Goal: Information Seeking & Learning: Learn about a topic

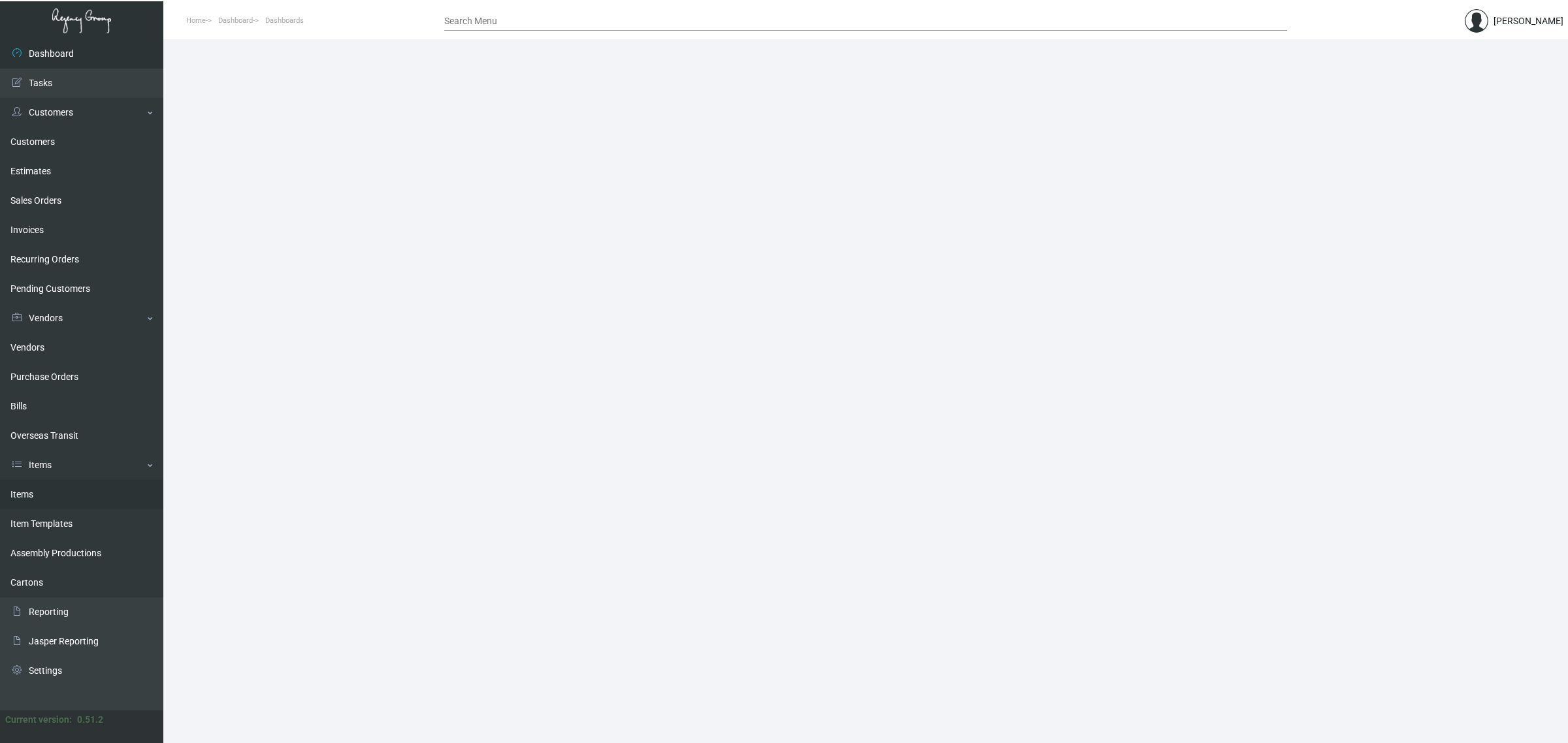
click at [54, 500] on link "Items" at bounding box center [82, 495] width 164 height 29
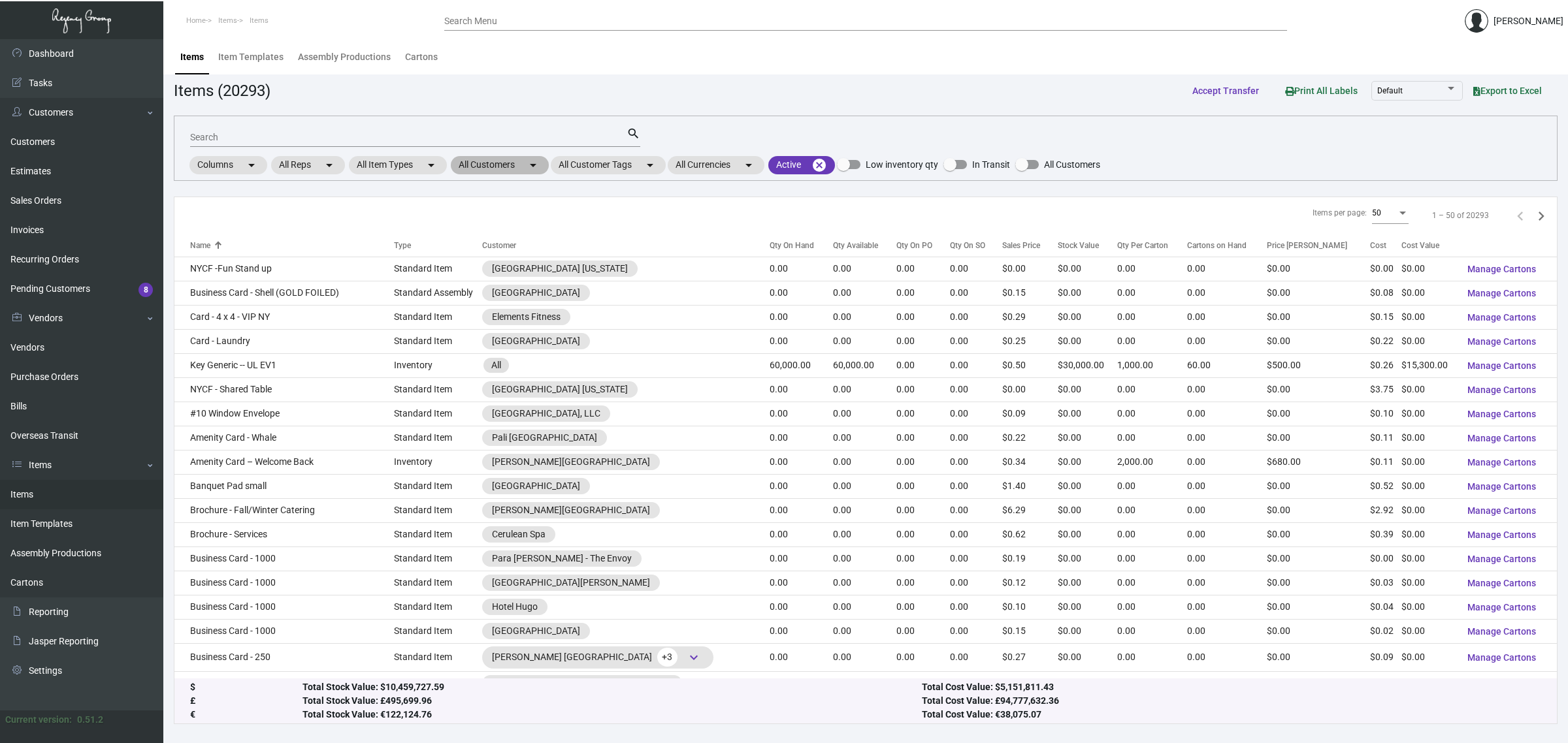
click at [508, 170] on mat-chip "All Customers arrow_drop_down" at bounding box center [500, 165] width 98 height 18
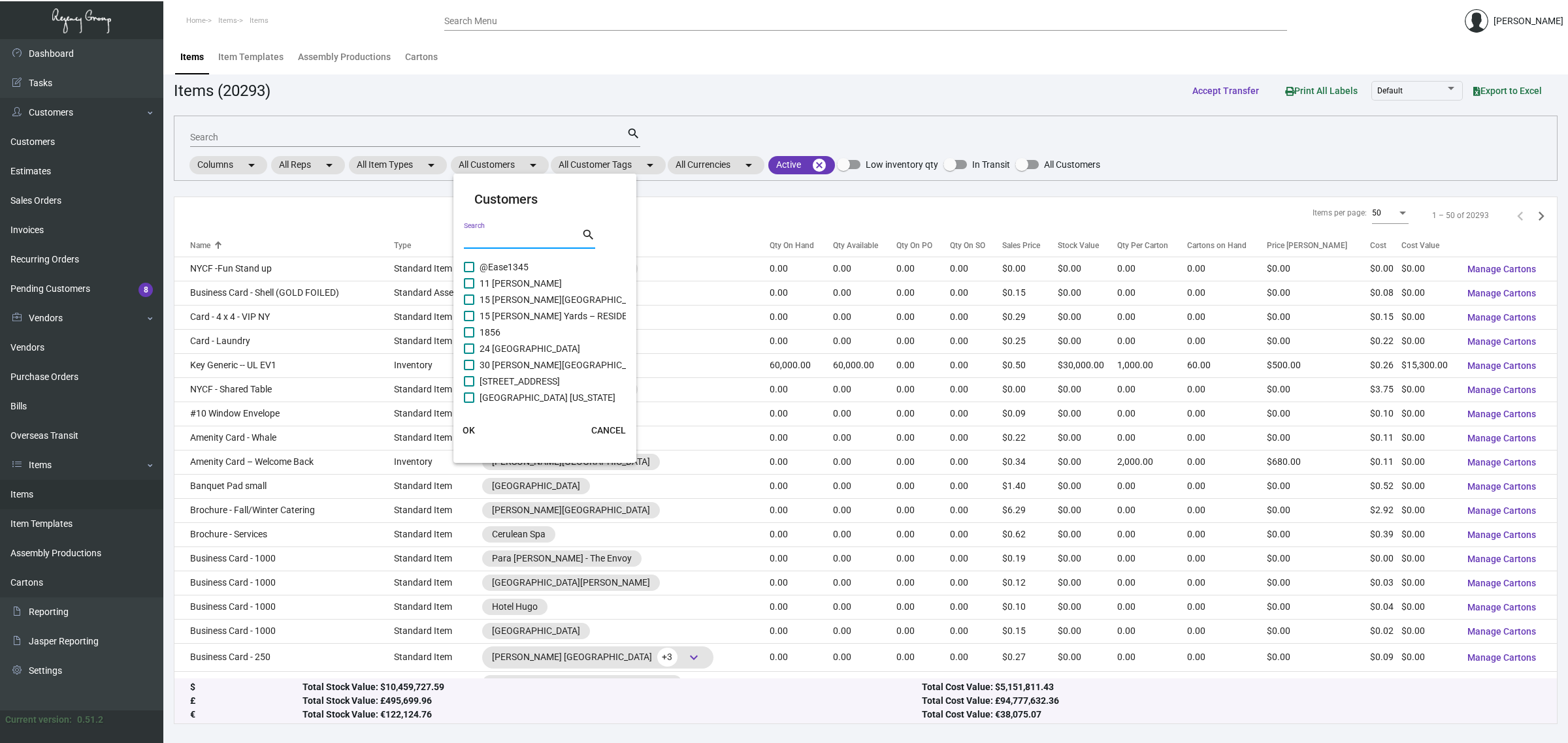
click at [517, 240] on input "Search" at bounding box center [522, 239] width 117 height 11
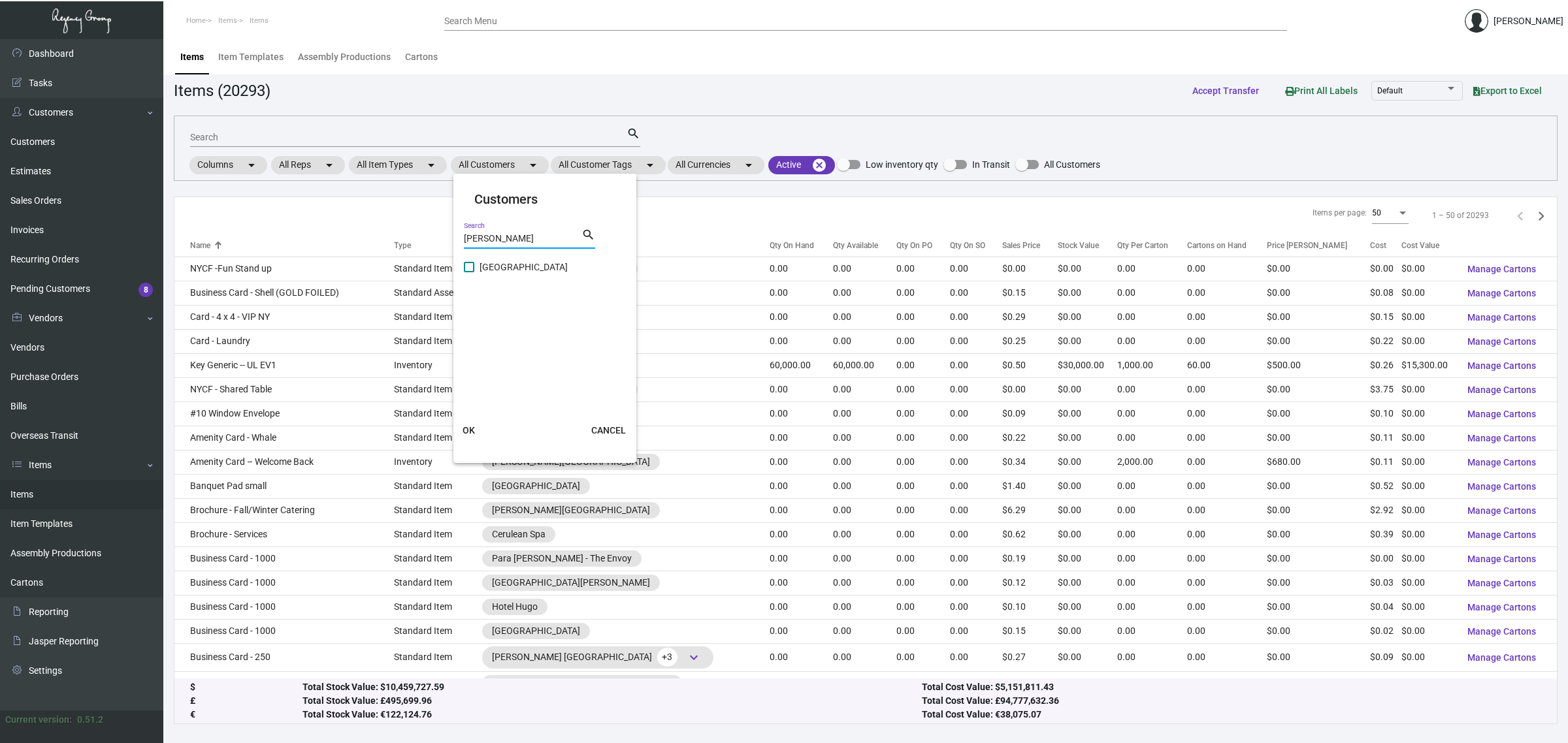
type input "ada h"
click at [510, 265] on span "Ada Hotel" at bounding box center [523, 266] width 88 height 15
click at [469, 272] on input "Ada Hotel" at bounding box center [469, 272] width 1 height 1
checkbox input "true"
click at [474, 420] on button "OK" at bounding box center [469, 431] width 42 height 24
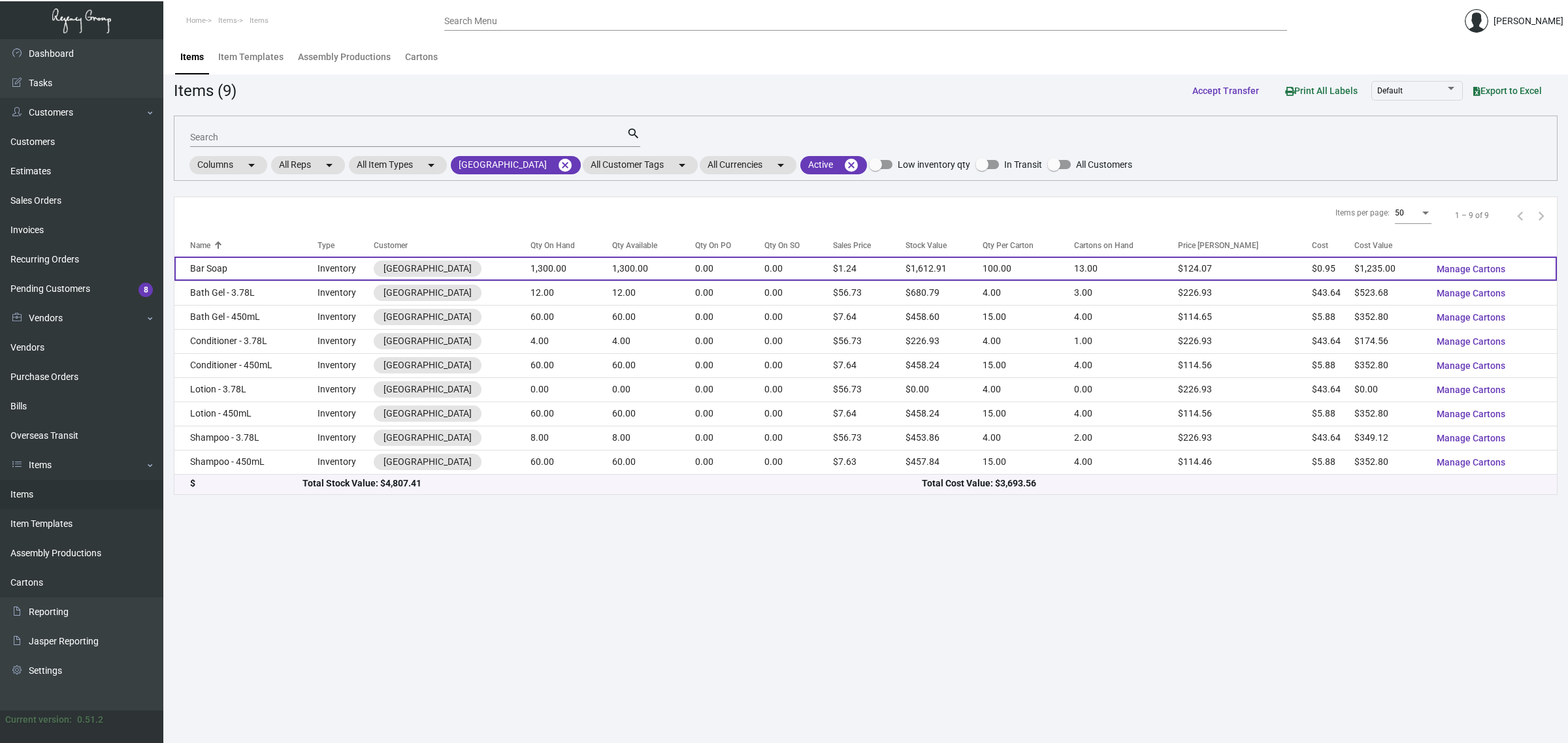
click at [645, 257] on td "1,300.00" at bounding box center [653, 269] width 83 height 25
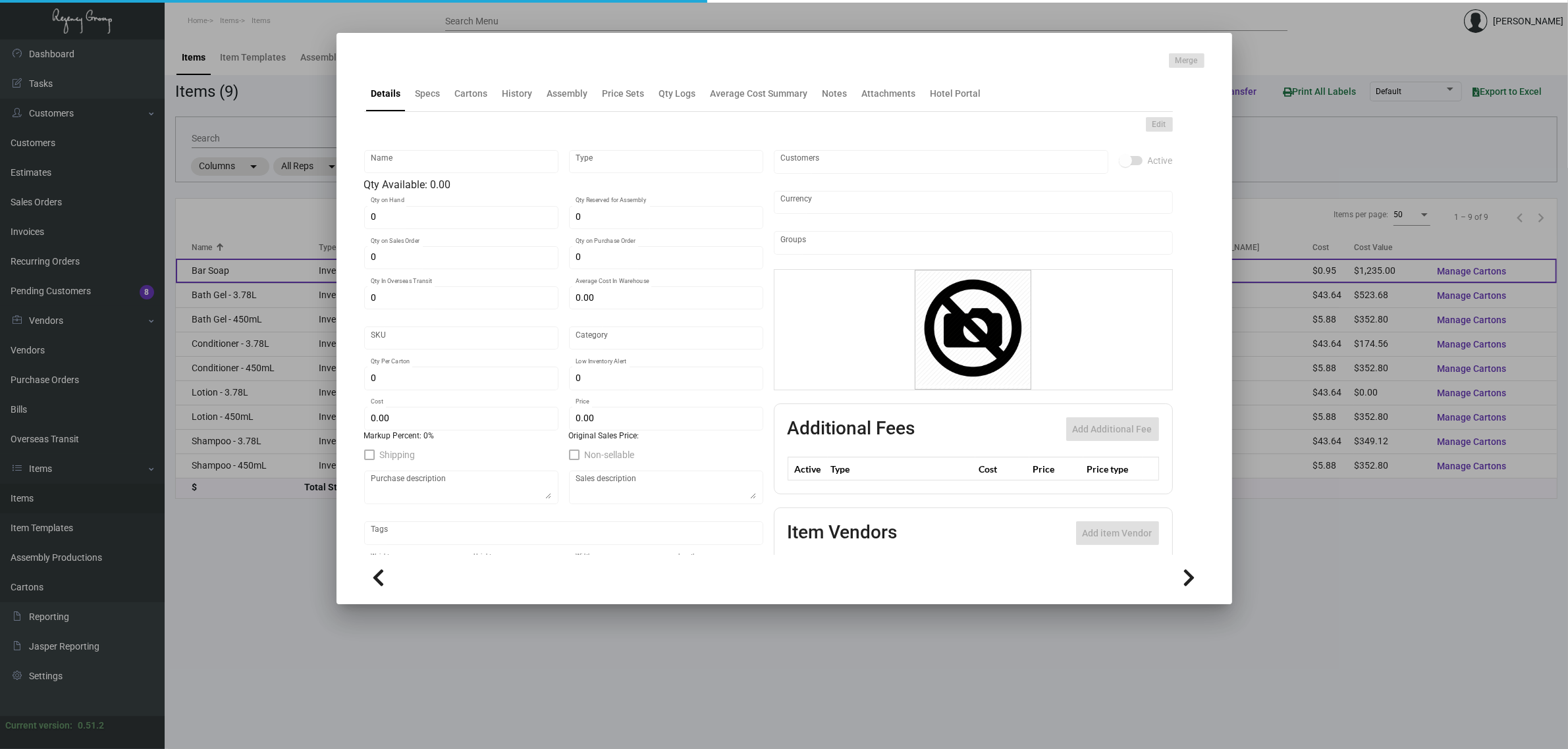
type input "Bar Soap"
type input "Inventory"
type input "1,300"
type input "$ 0.95"
type input "Inventory"
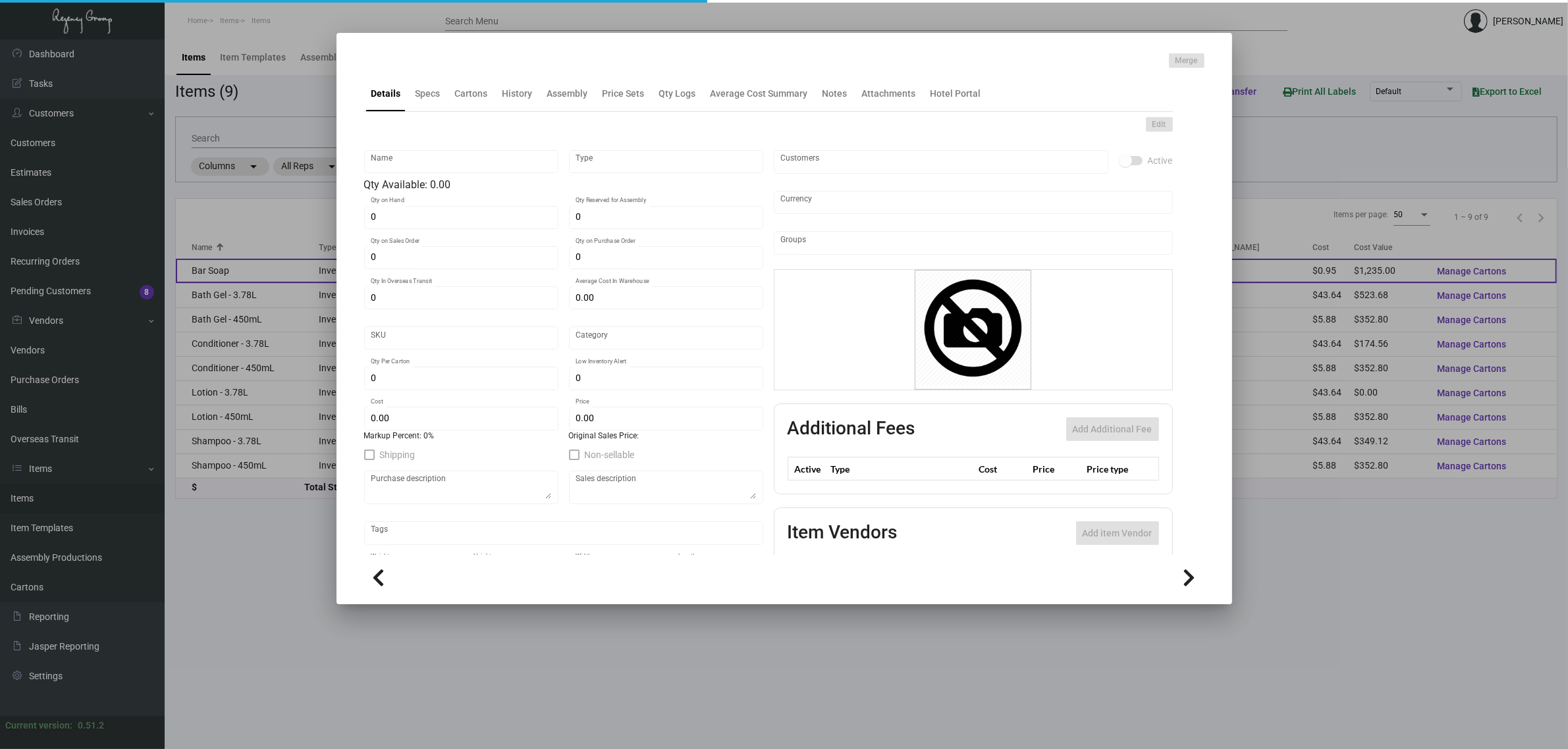
type input "100"
type input "$ 0.95"
type input "$ 1.2407"
checkbox input "true"
type input "United States Dollar $"
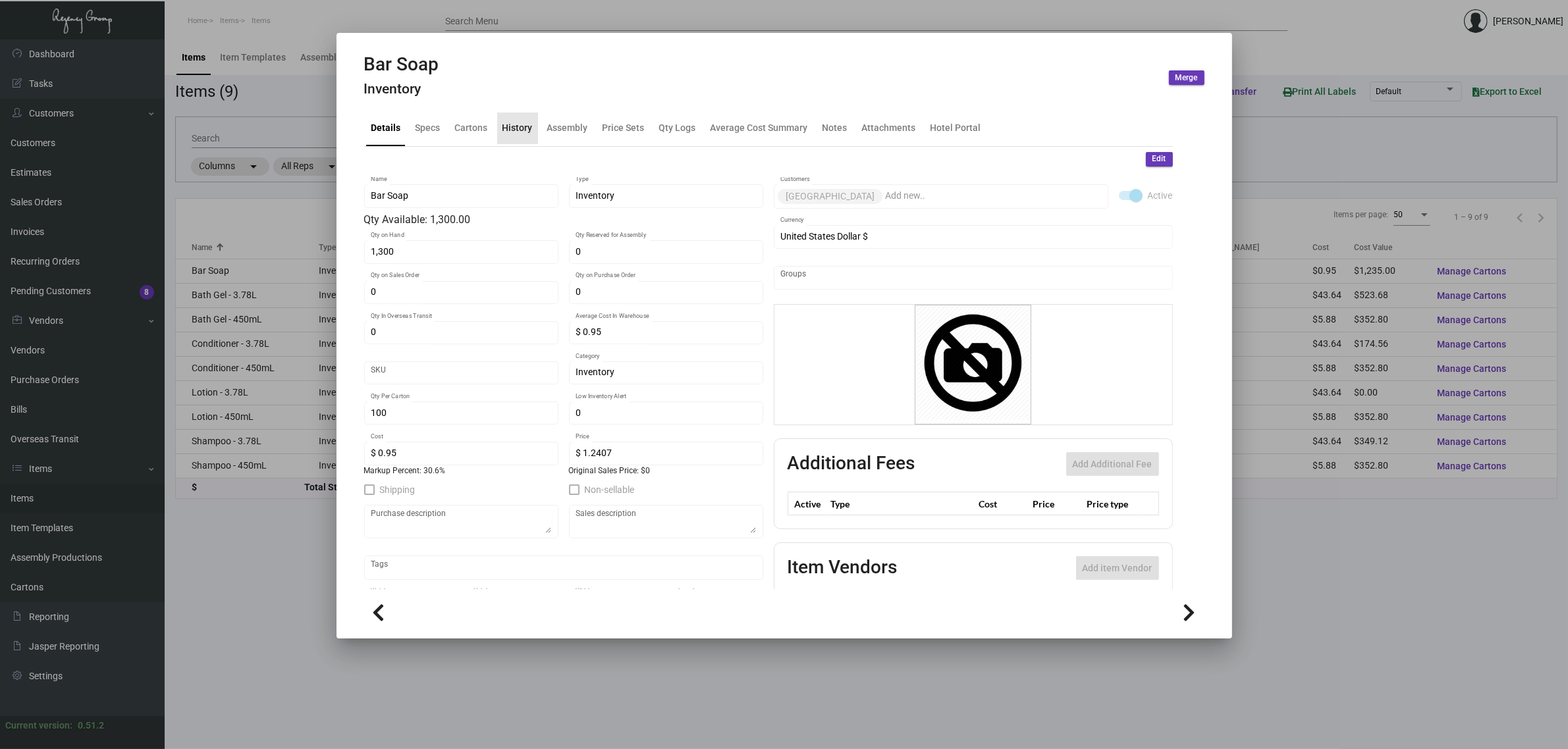
click at [521, 134] on div "History" at bounding box center [517, 127] width 30 height 14
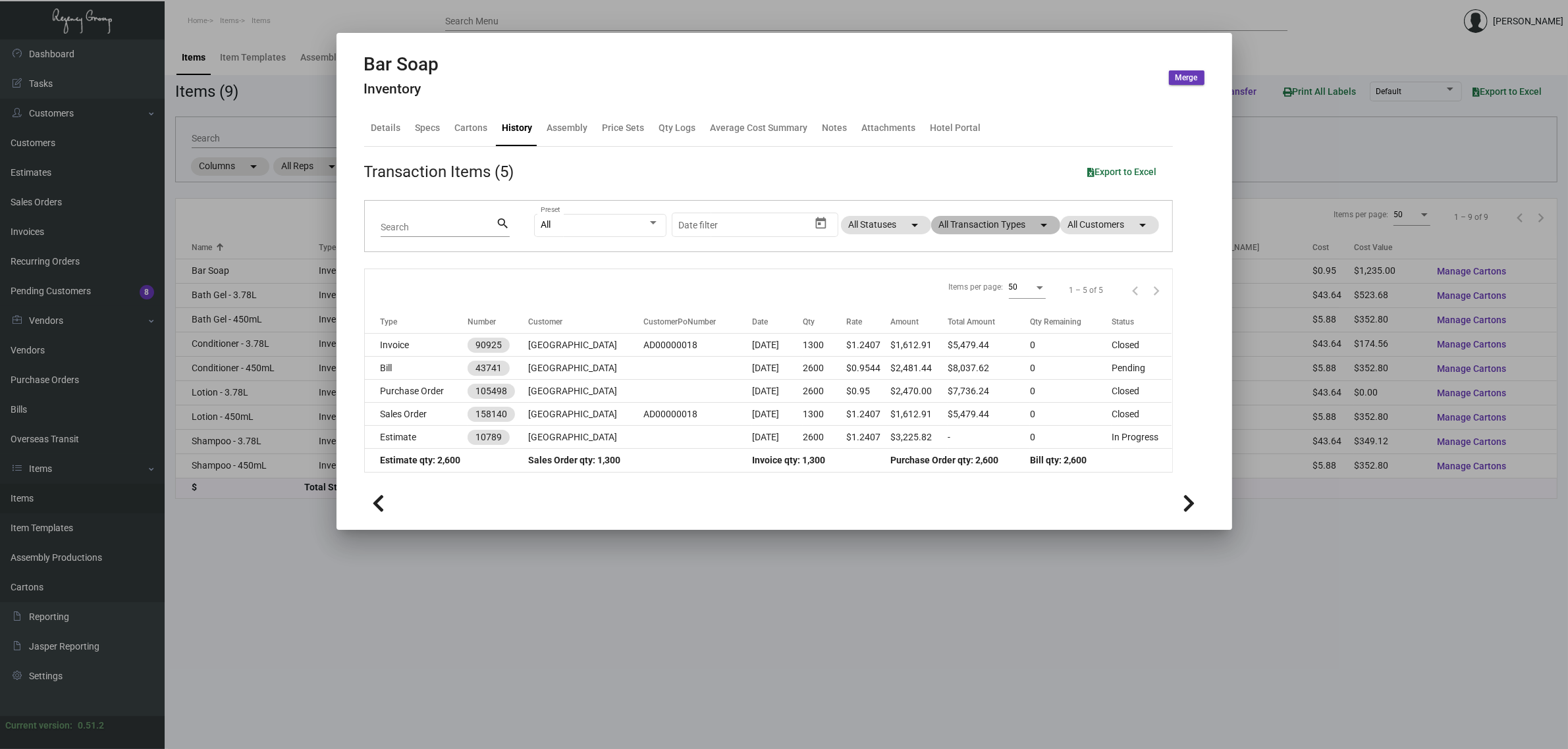
click at [1017, 229] on mat-chip "All Transaction Types arrow_drop_down" at bounding box center [996, 225] width 129 height 18
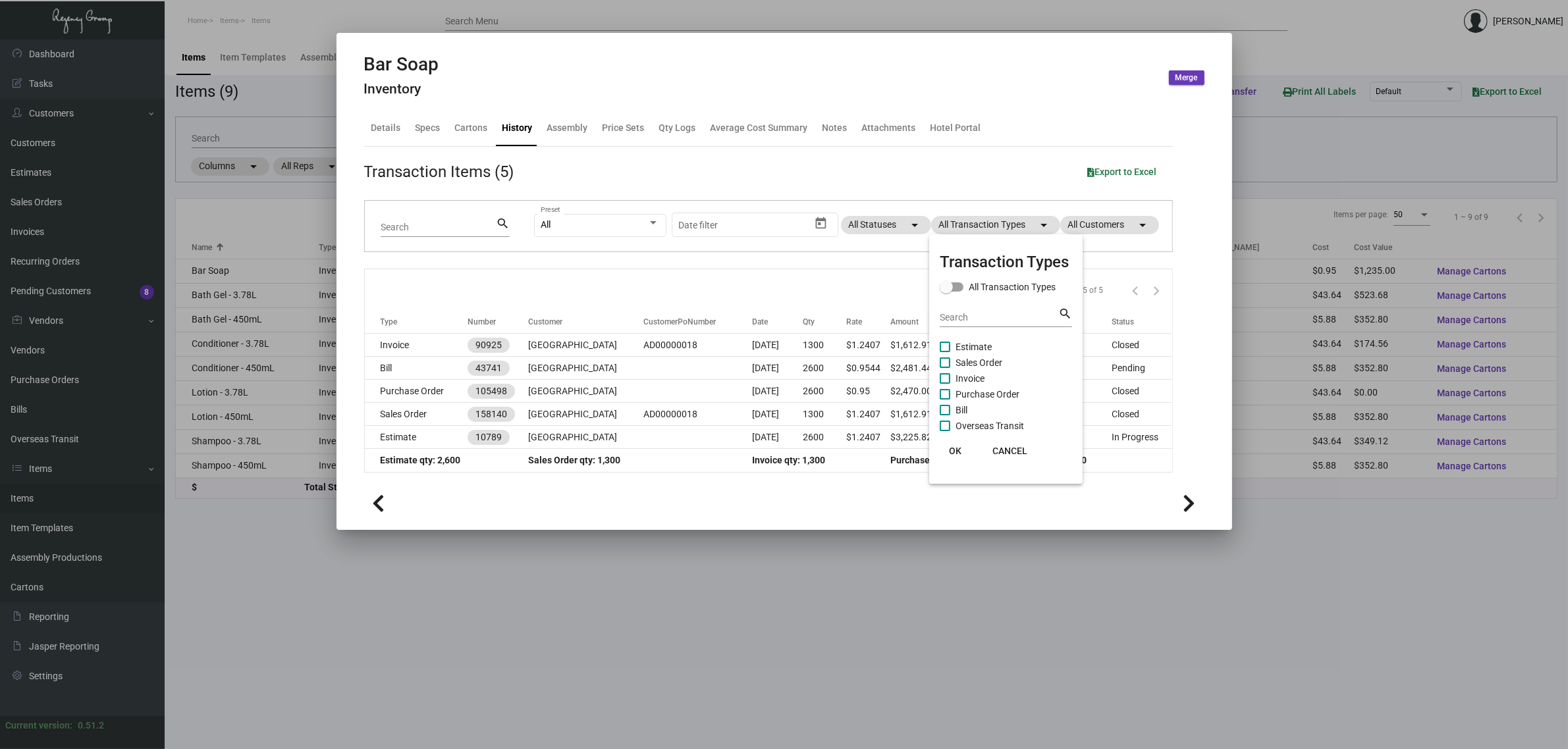
click at [959, 347] on span "Estimate" at bounding box center [974, 346] width 37 height 16
click at [945, 353] on input "Estimate" at bounding box center [944, 353] width 1 height 1
checkbox input "true"
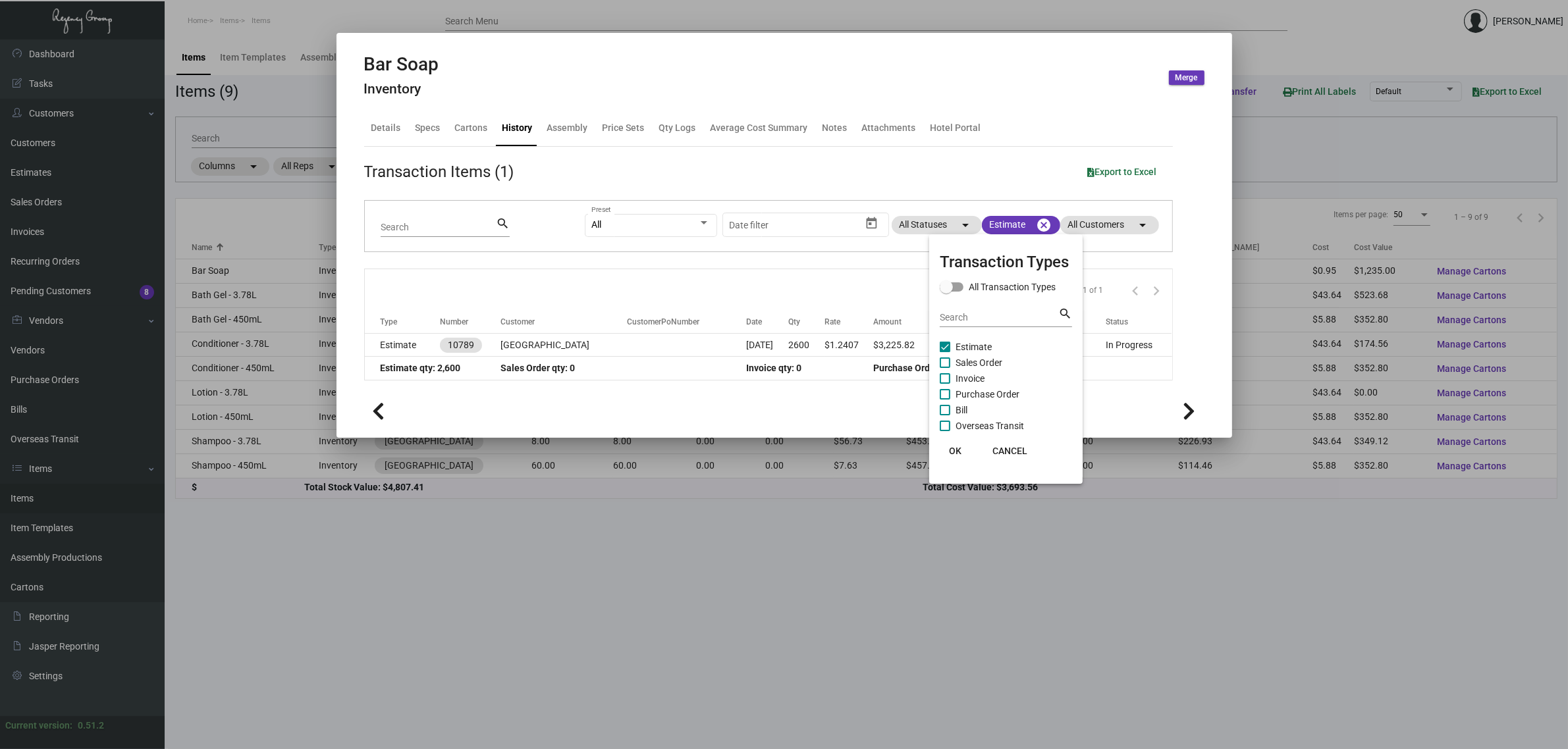
click at [985, 393] on span "Purchase Order" at bounding box center [987, 394] width 64 height 16
click at [945, 399] on input "Purchase Order" at bounding box center [944, 399] width 1 height 1
checkbox input "true"
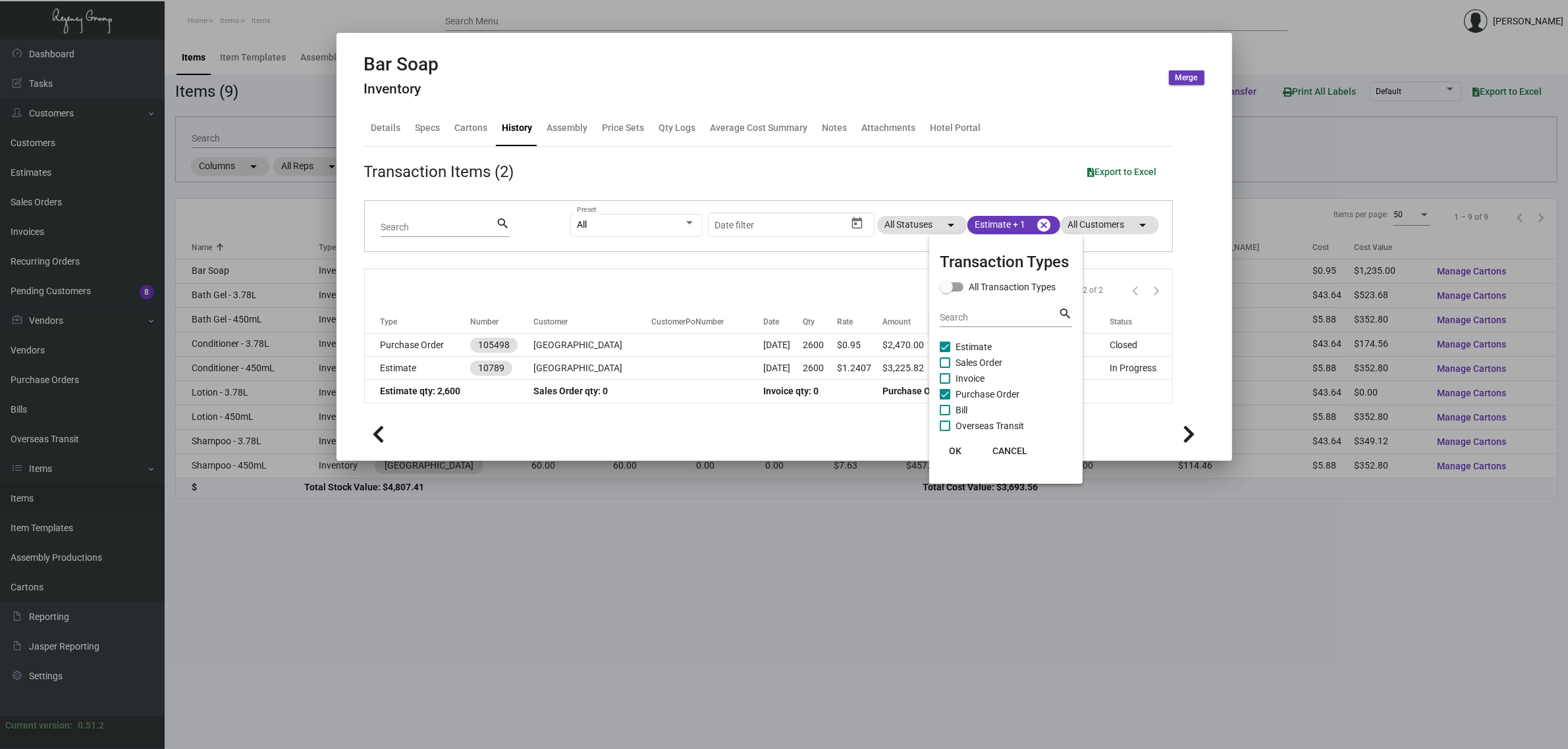
click at [842, 288] on div at bounding box center [784, 374] width 1568 height 749
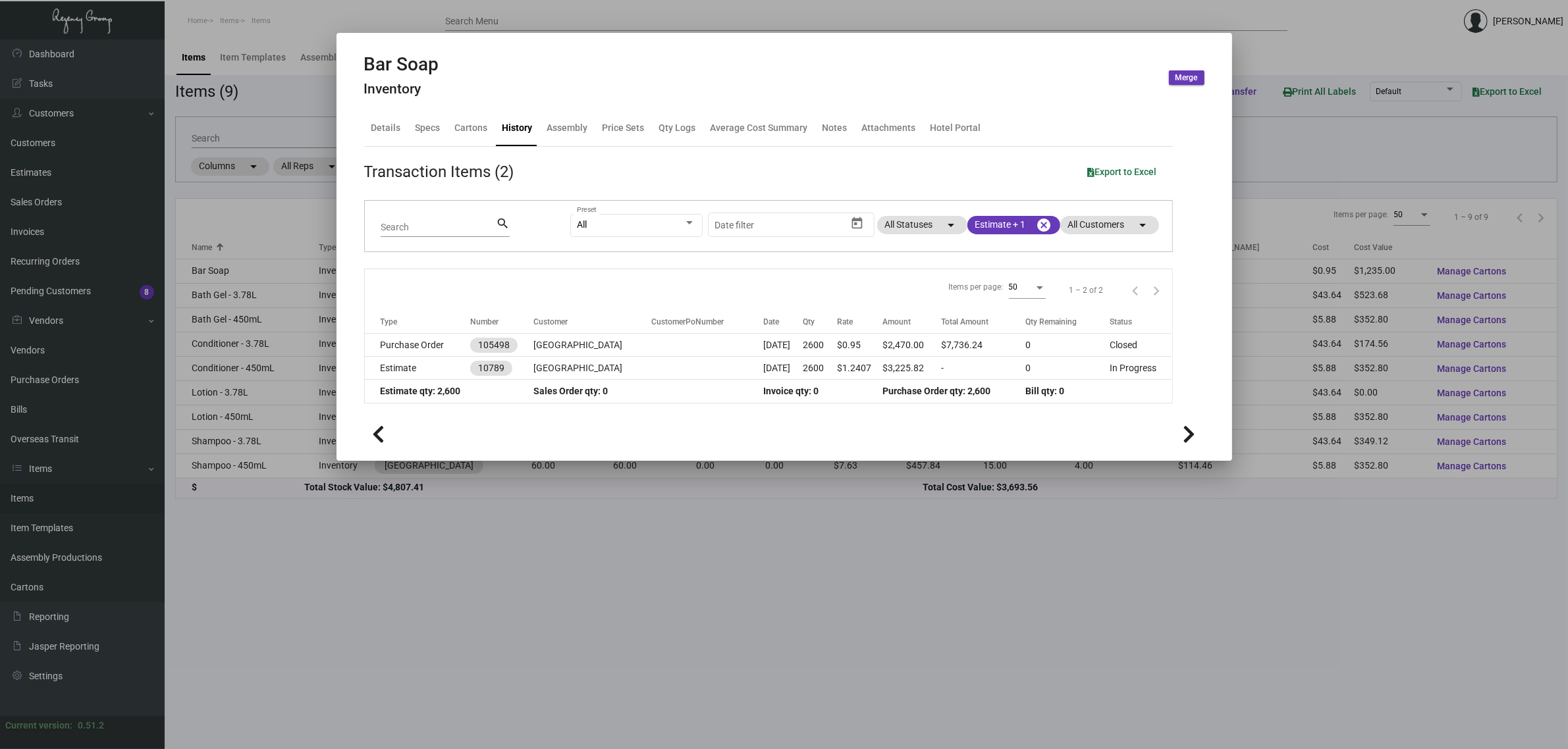
click at [1184, 438] on icon at bounding box center [1190, 435] width 13 height 20
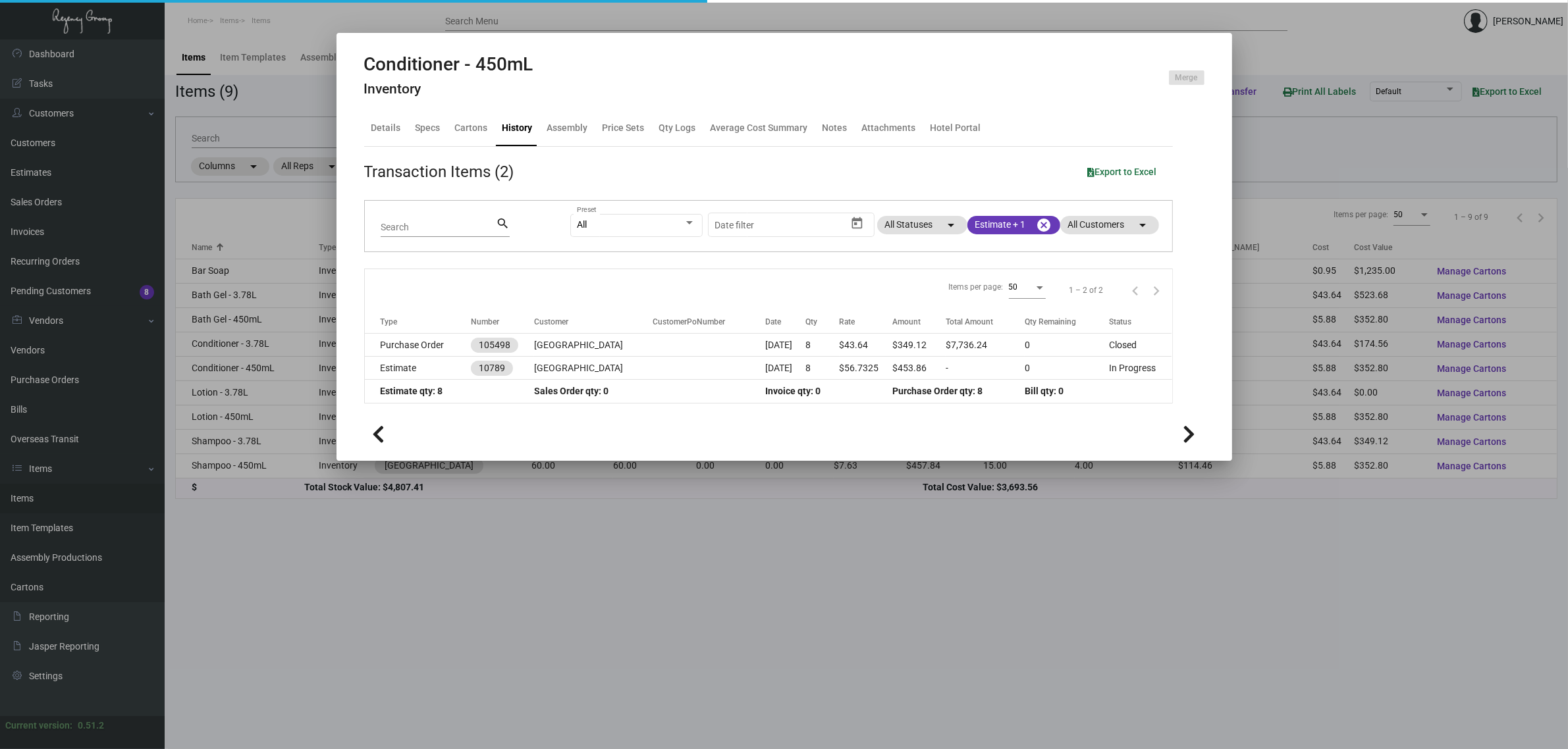
click at [1184, 438] on icon at bounding box center [1190, 435] width 13 height 20
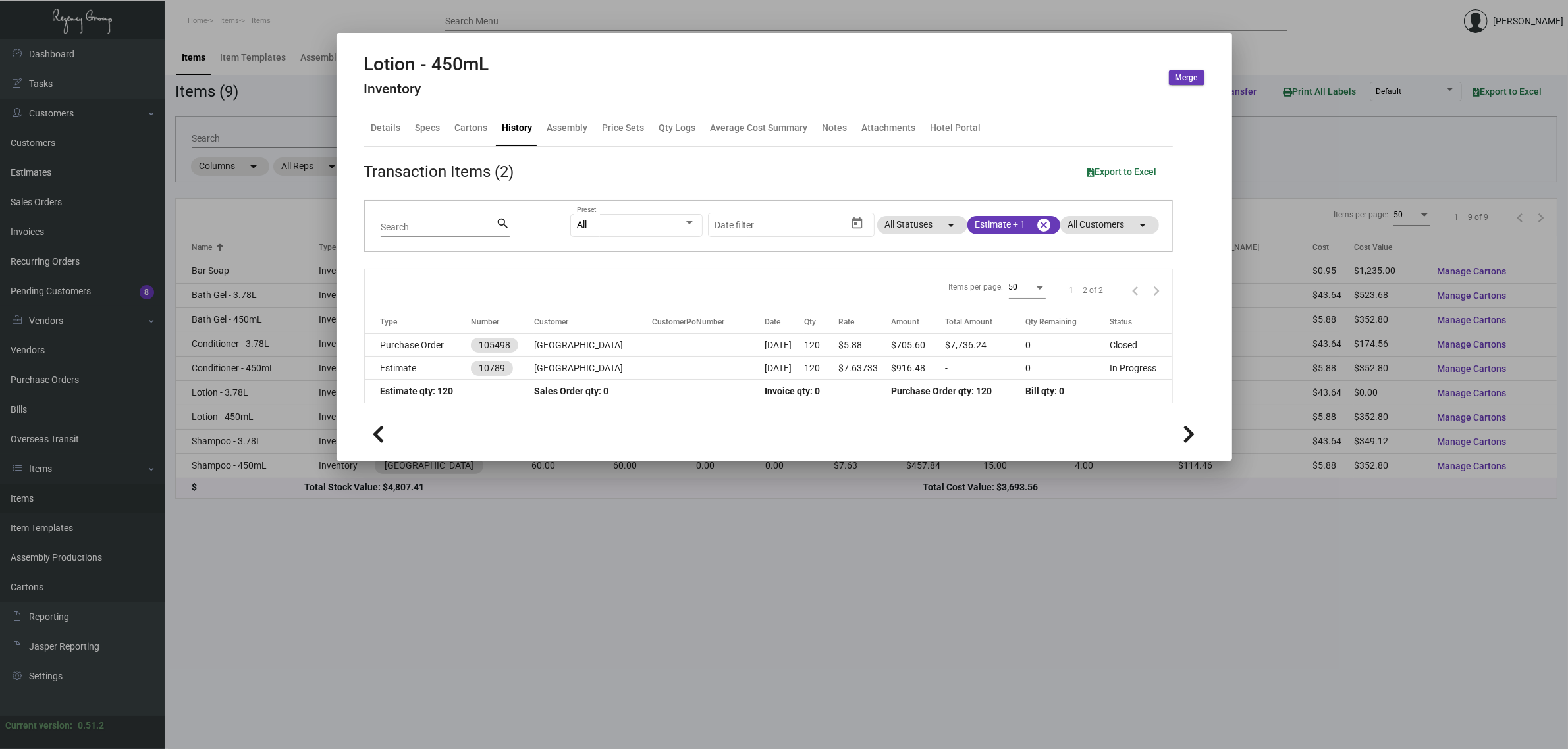
click at [1184, 438] on icon at bounding box center [1190, 435] width 13 height 20
click at [953, 557] on div at bounding box center [784, 374] width 1568 height 749
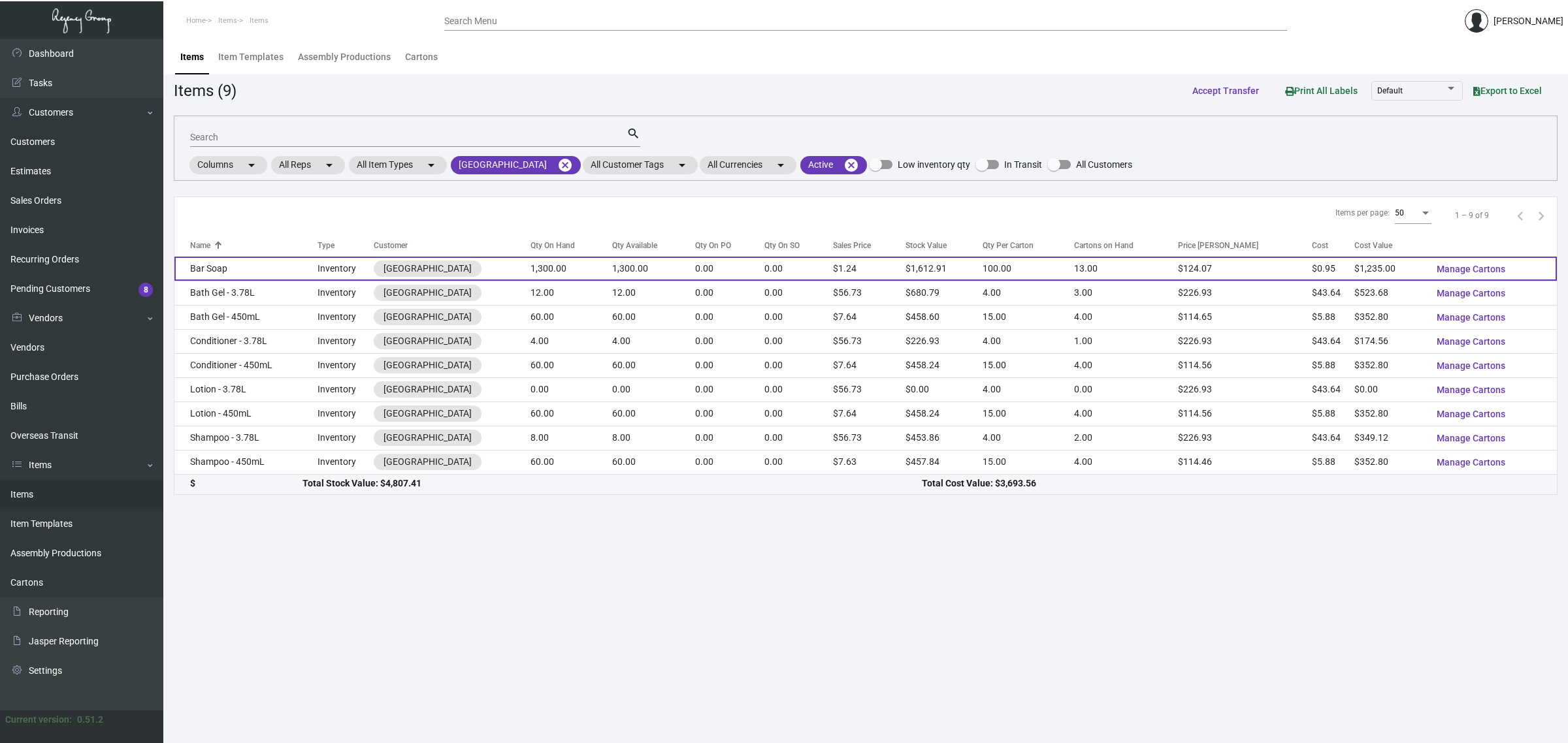
click at [619, 257] on td "1,300.00" at bounding box center [653, 269] width 83 height 25
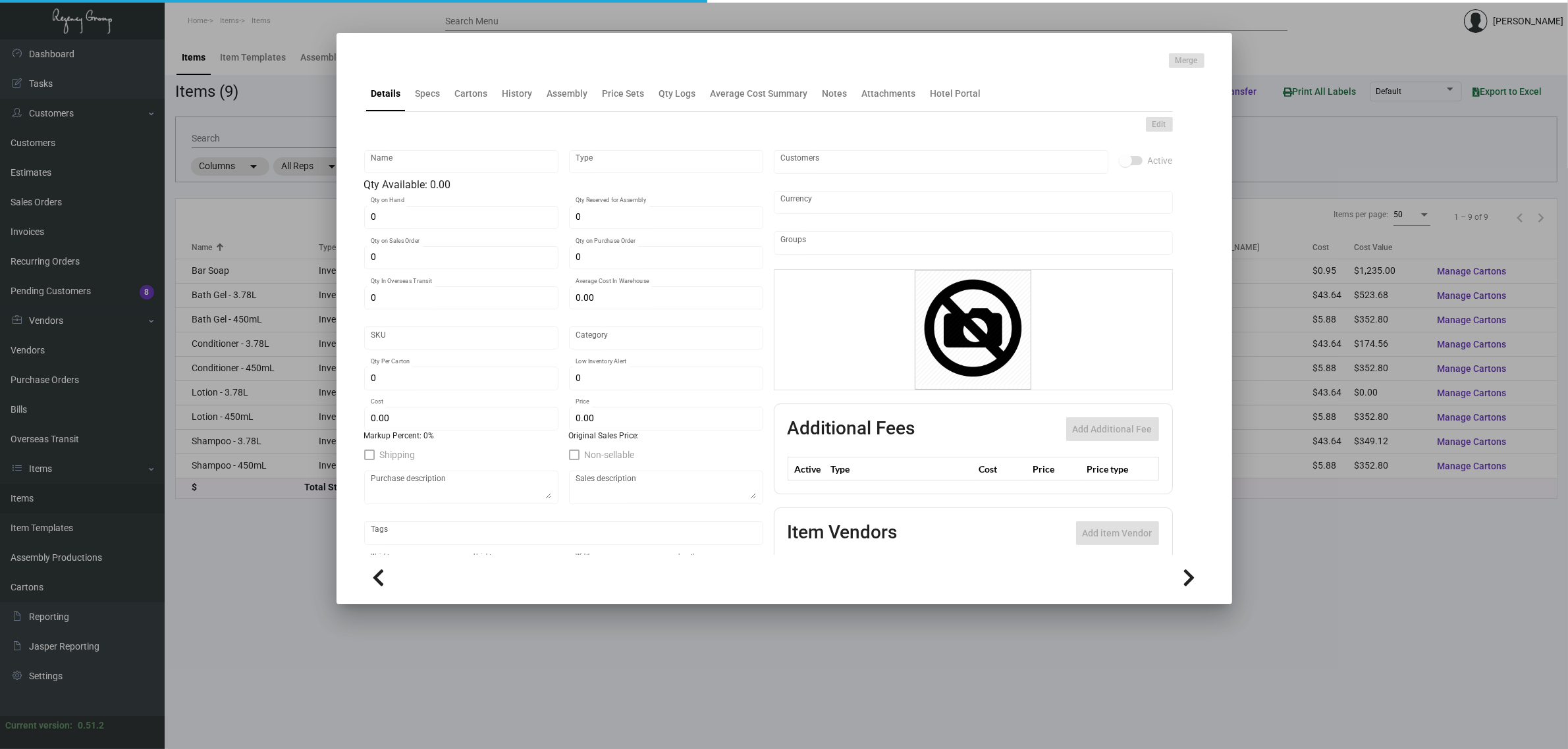
type input "Bar Soap"
type input "Inventory"
type input "1,300"
type input "$ 0.95"
type input "Inventory"
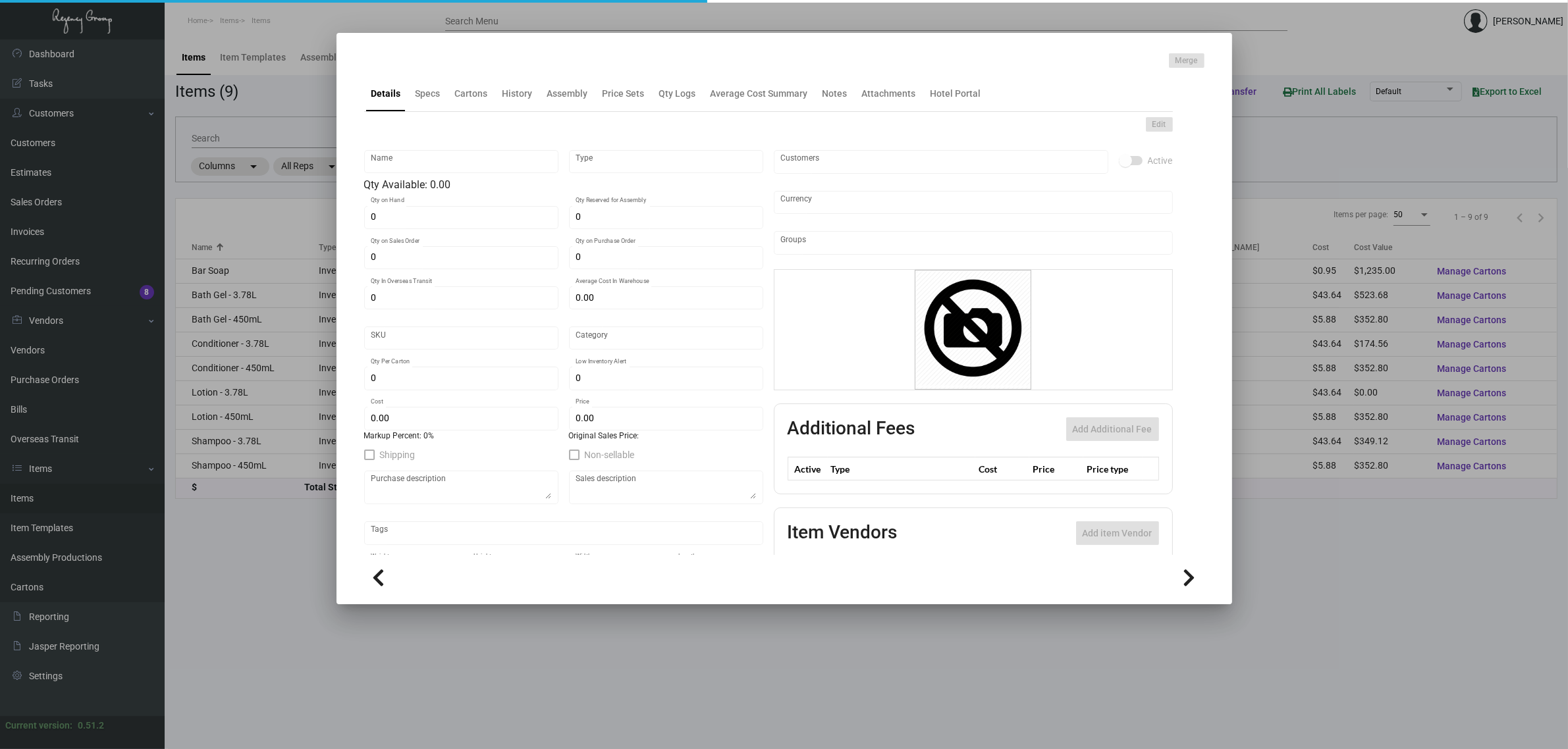
type input "100"
type input "$ 0.95"
type input "$ 1.2407"
checkbox input "true"
type input "United States Dollar $"
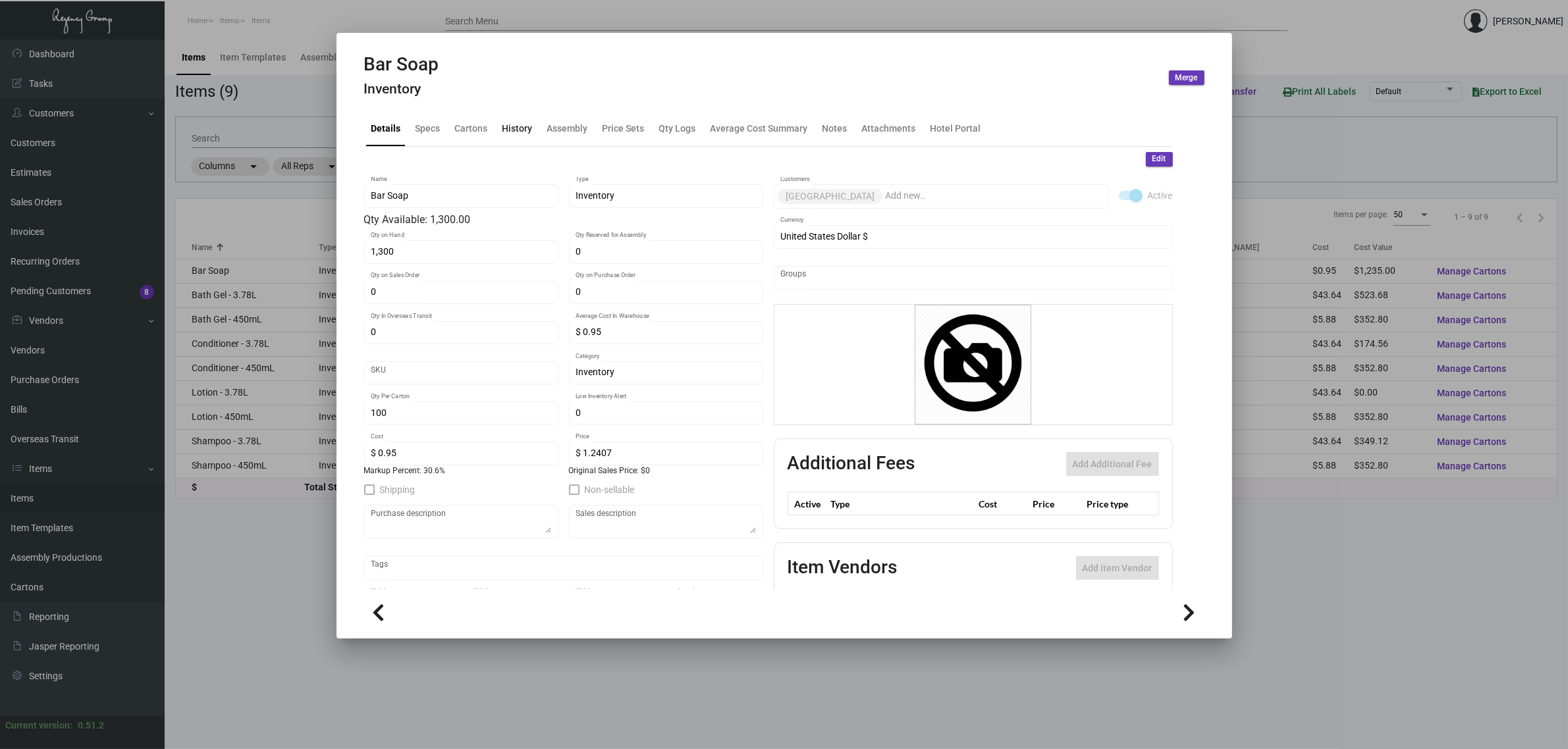
click at [508, 117] on div "History" at bounding box center [517, 128] width 41 height 32
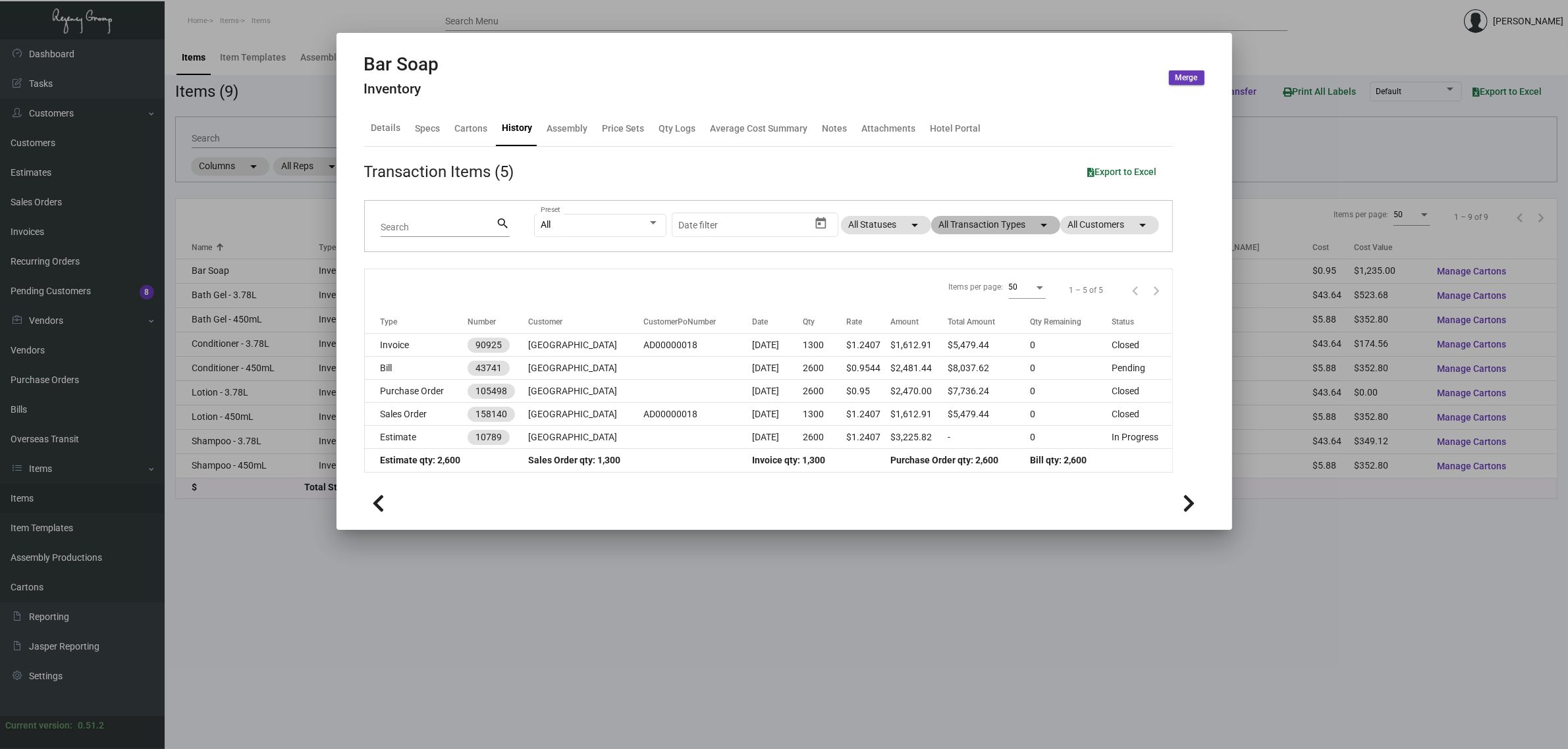
click at [991, 227] on mat-chip "All Transaction Types arrow_drop_down" at bounding box center [996, 225] width 129 height 18
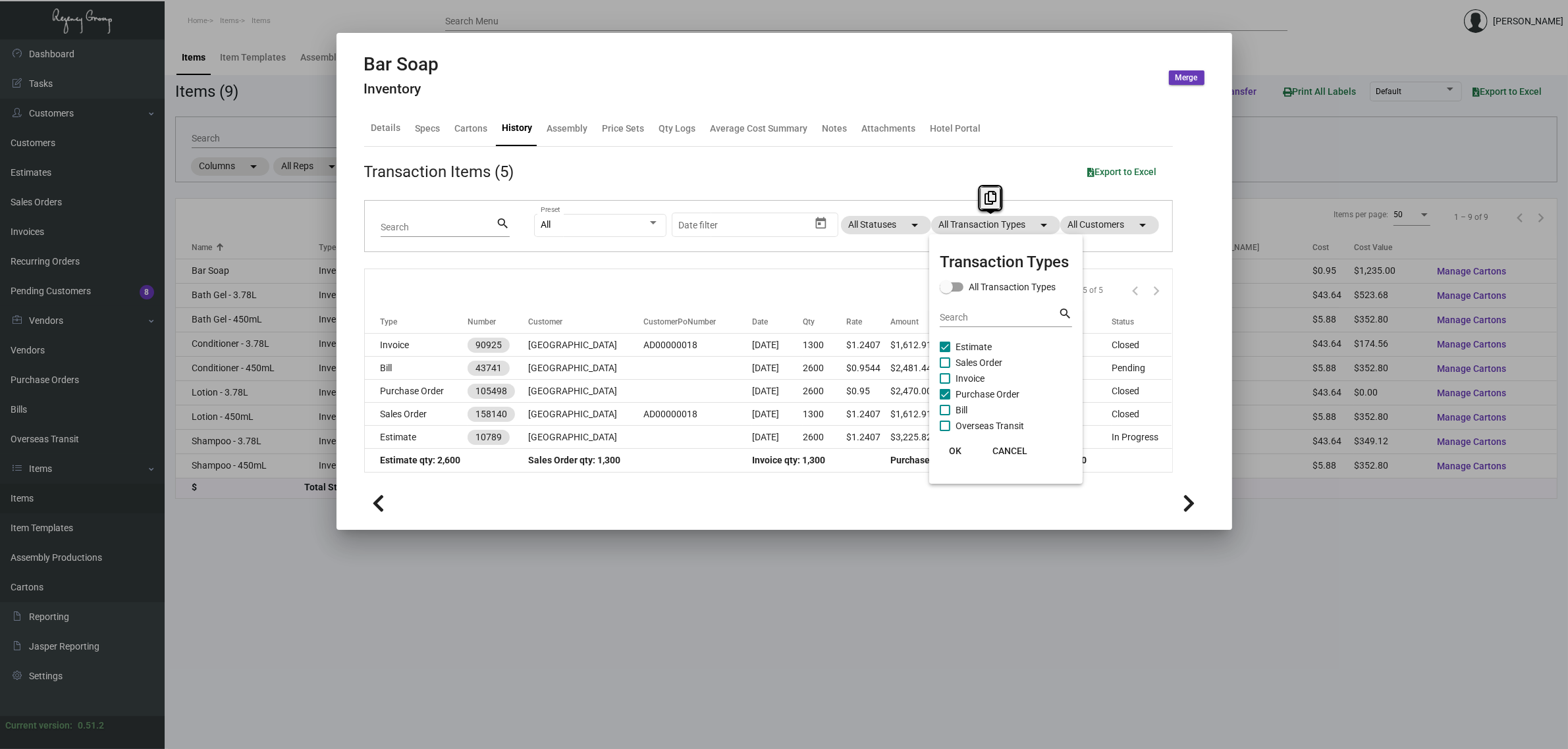
click at [991, 364] on span "Sales Order" at bounding box center [978, 363] width 47 height 16
click at [945, 368] on input "Sales Order" at bounding box center [944, 368] width 1 height 1
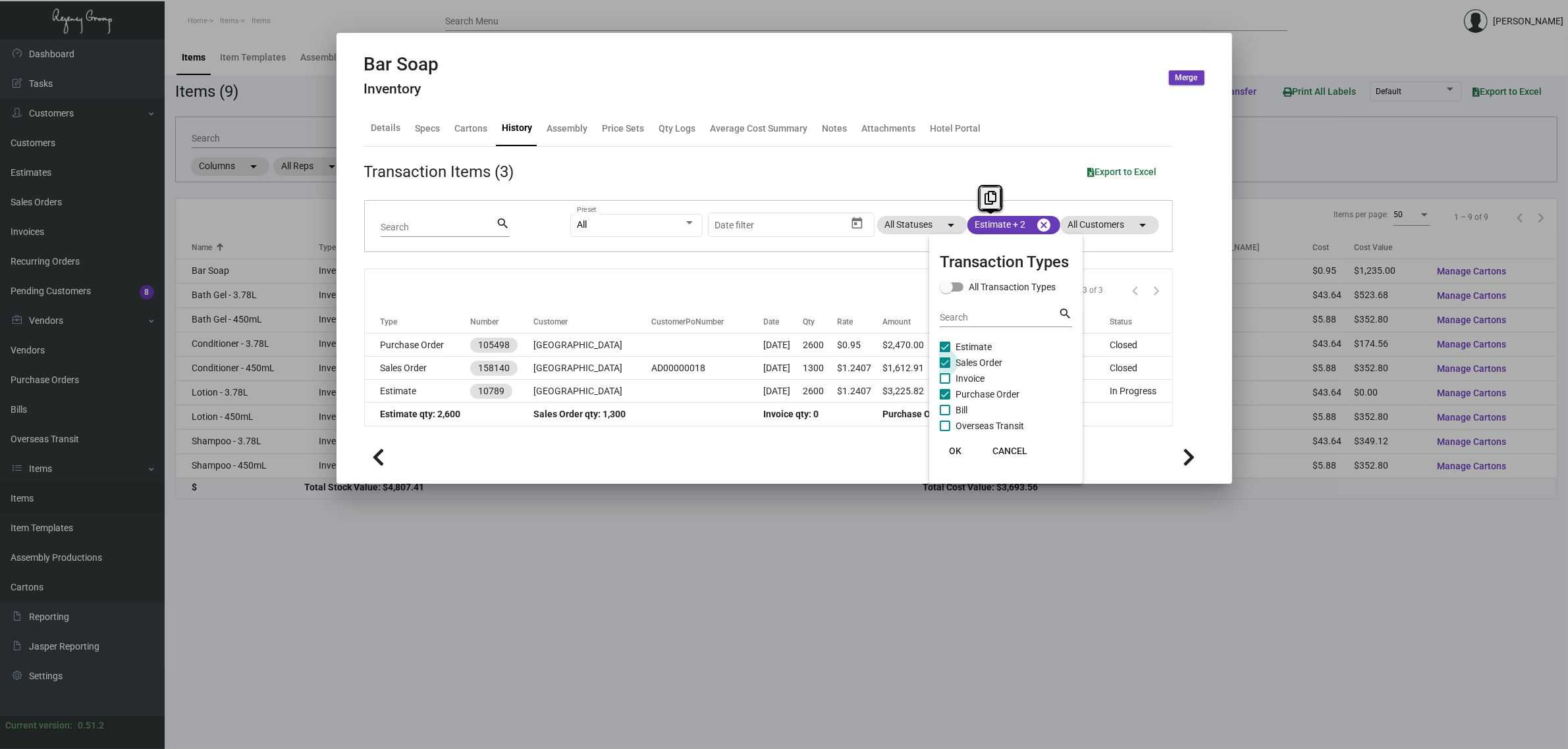
click at [991, 364] on span "Sales Order" at bounding box center [978, 363] width 47 height 16
click at [945, 368] on input "Sales Order" at bounding box center [944, 368] width 1 height 1
checkbox input "false"
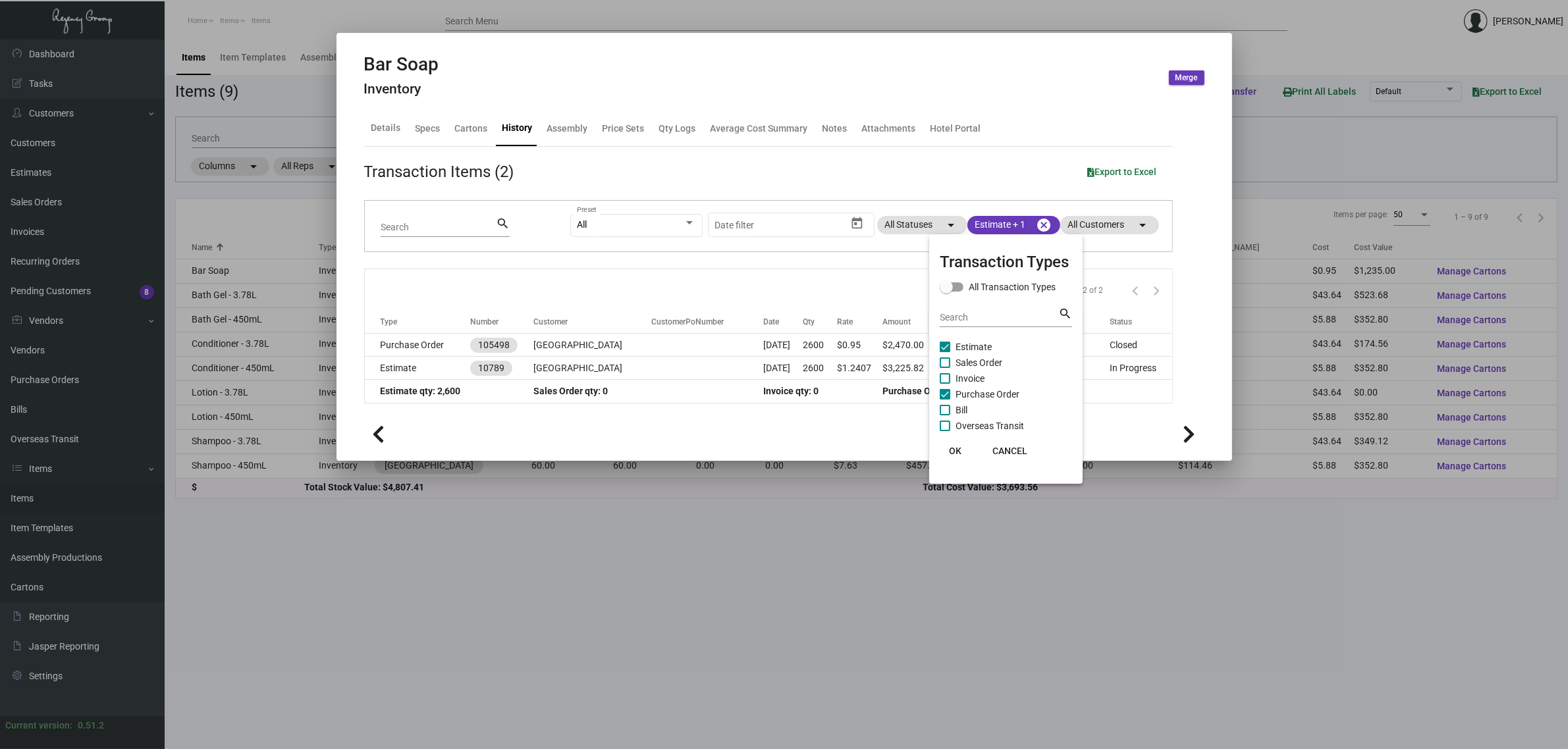
click at [823, 291] on div at bounding box center [784, 374] width 1568 height 749
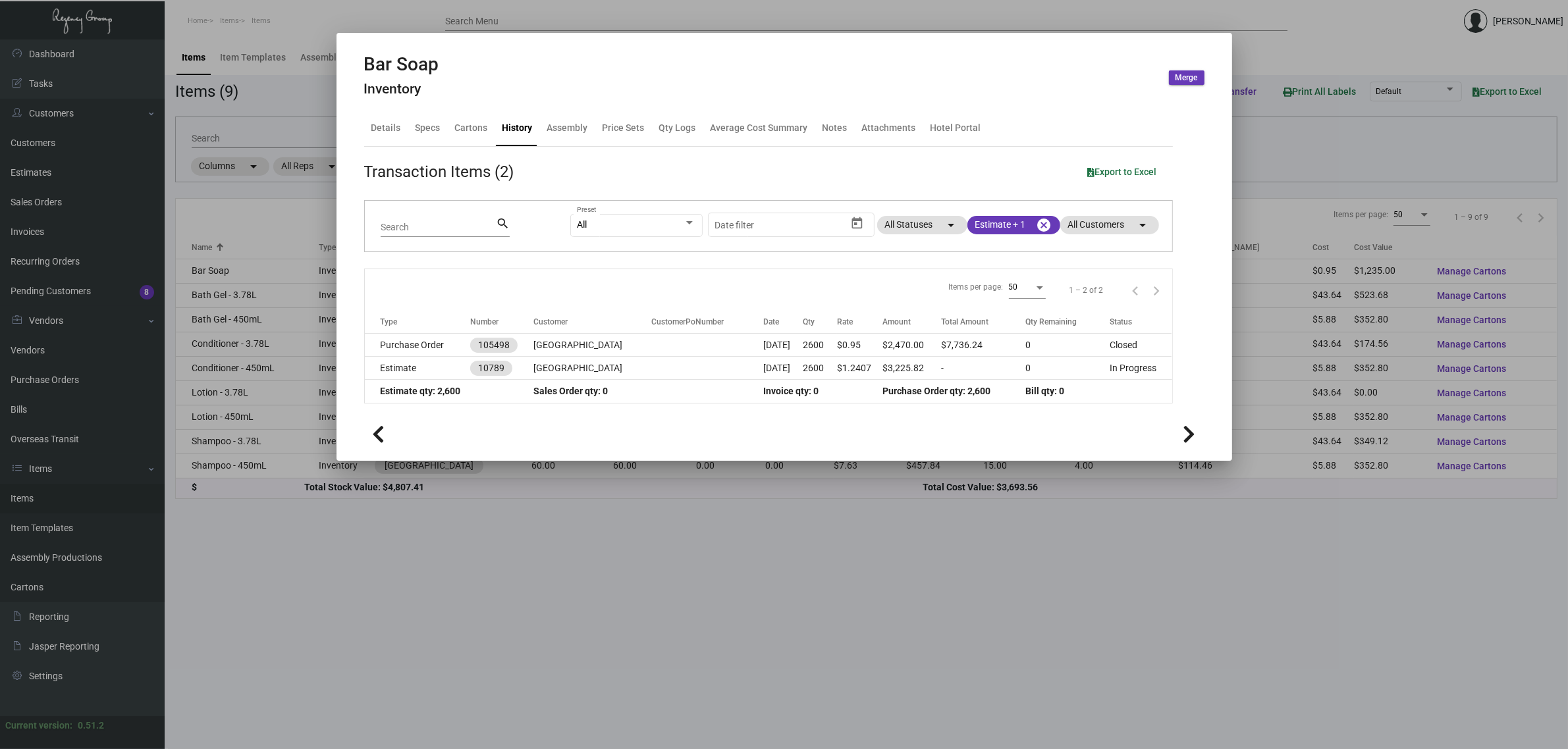
click at [280, 43] on div at bounding box center [784, 374] width 1568 height 749
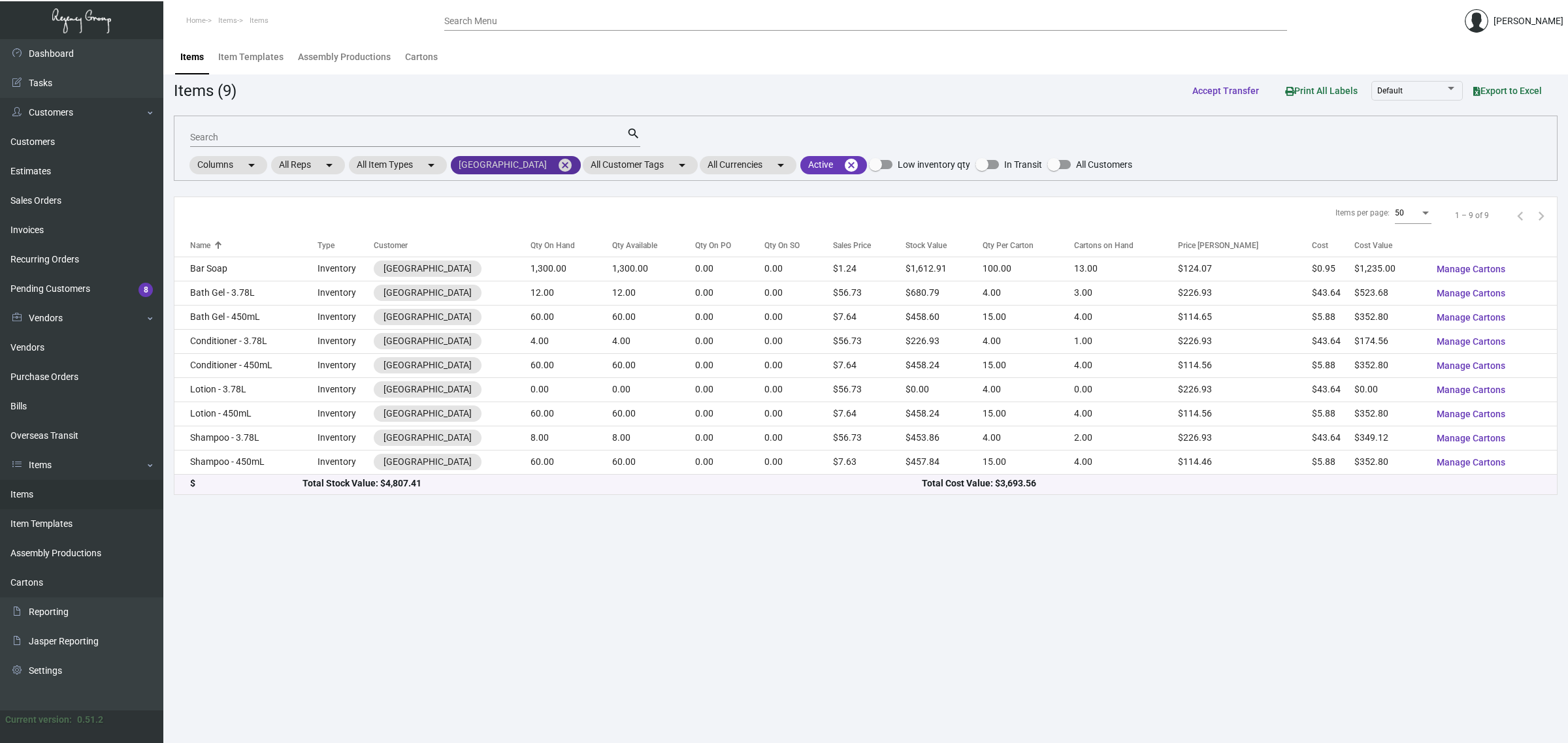
click at [573, 157] on mat-icon "cancel" at bounding box center [564, 164] width 15 height 15
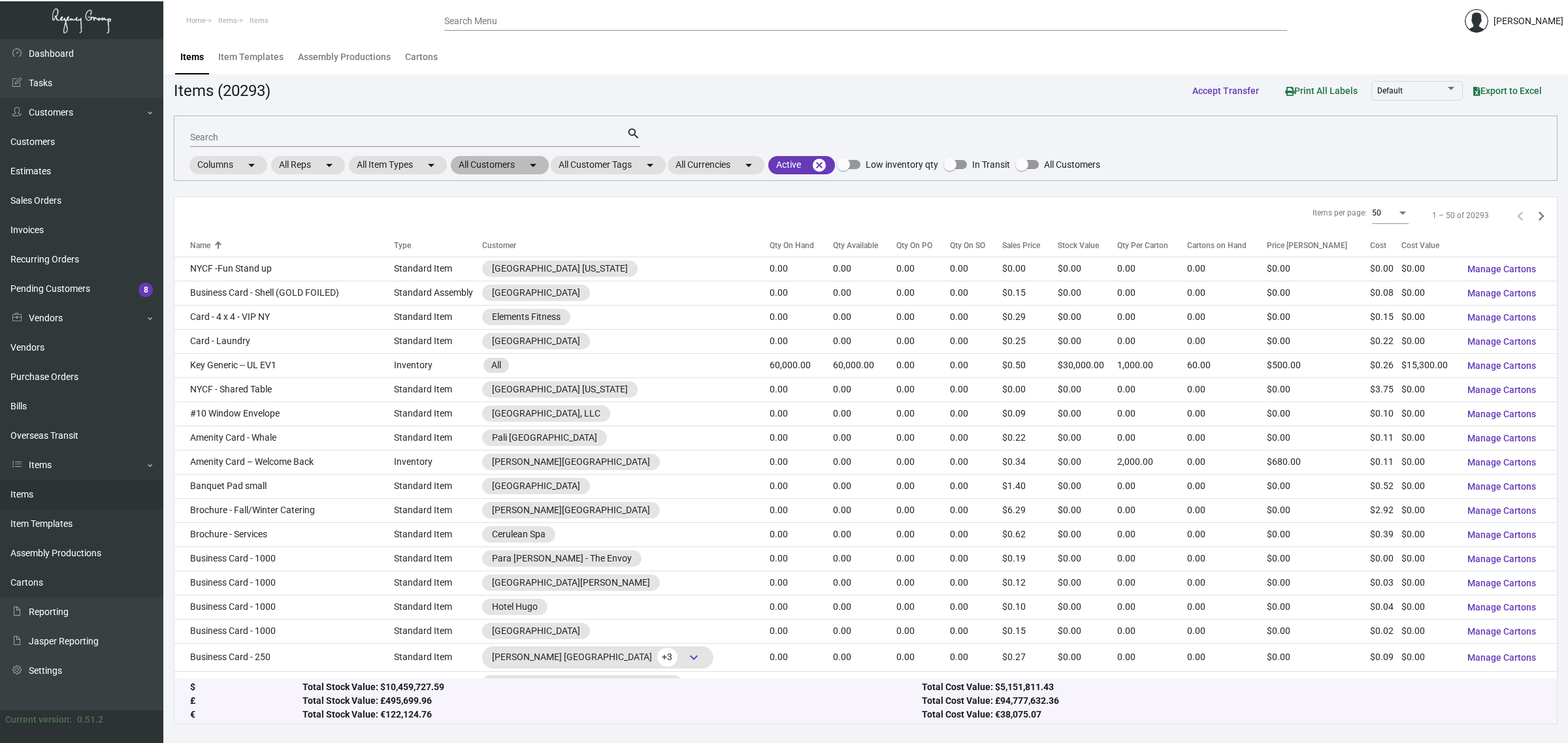
click at [469, 164] on mat-chip "All Customers arrow_drop_down" at bounding box center [500, 165] width 98 height 18
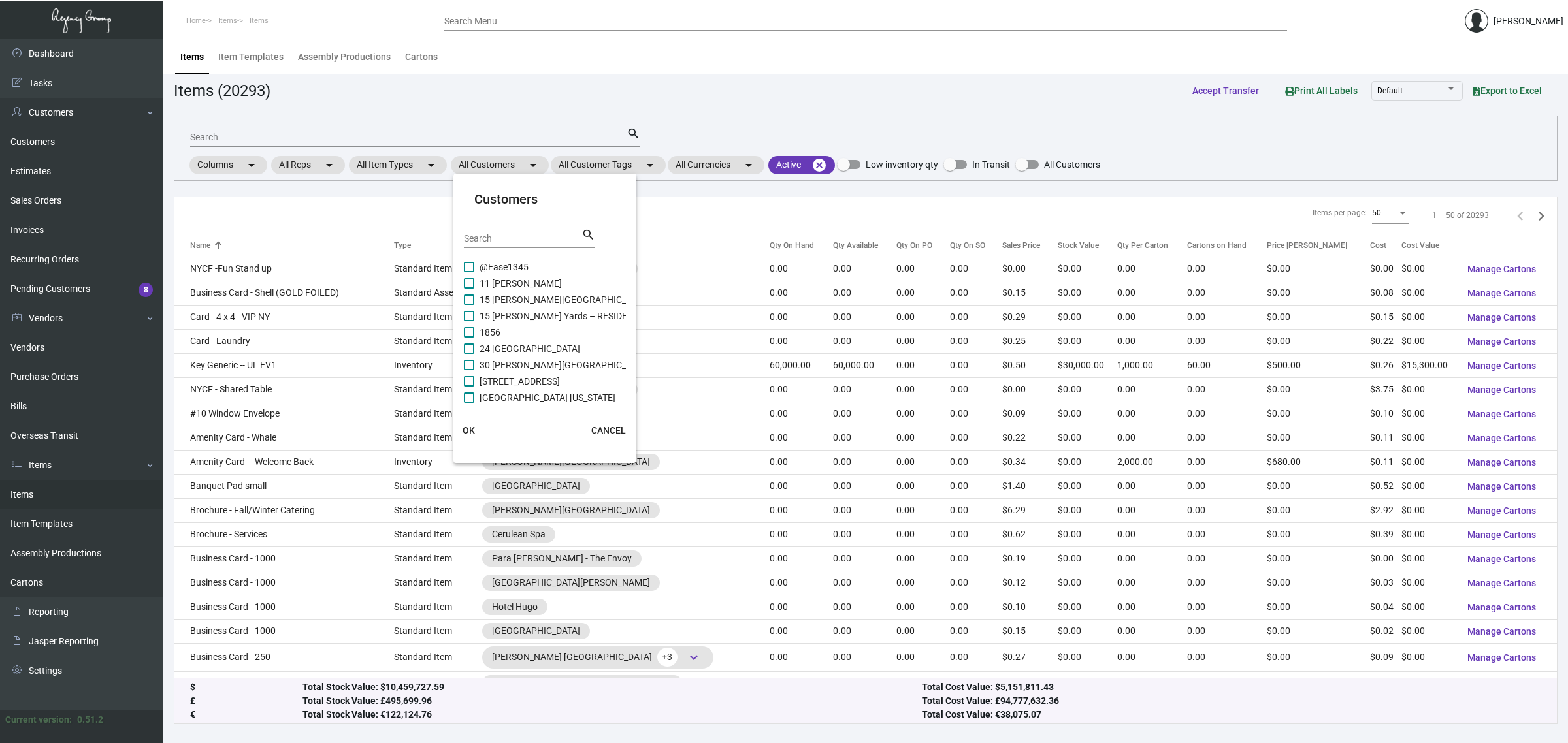
click at [491, 230] on div "Search" at bounding box center [522, 238] width 117 height 20
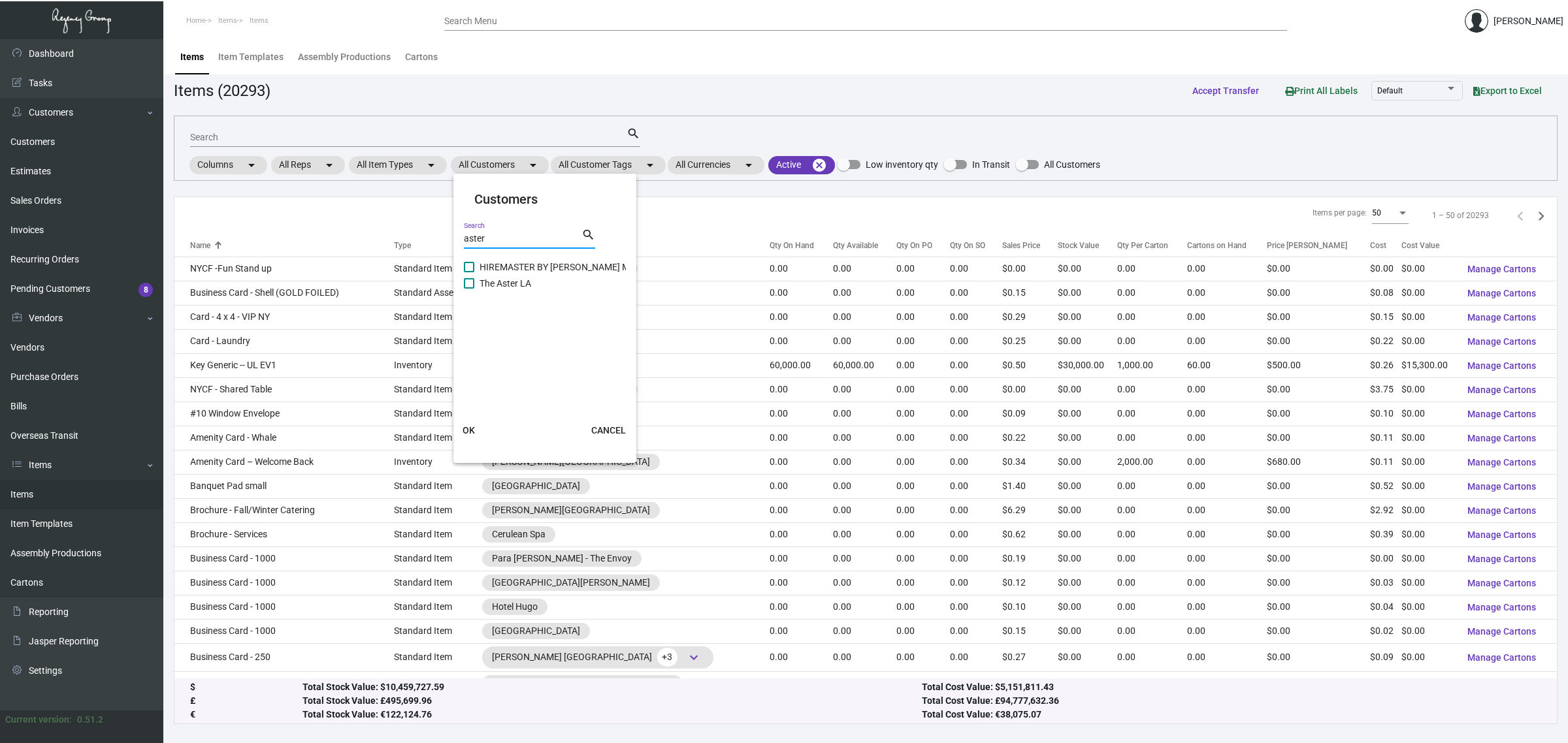
type input "aster"
click at [504, 282] on span "The Aster LA" at bounding box center [505, 282] width 52 height 15
click at [469, 289] on input "The Aster LA" at bounding box center [469, 289] width 1 height 1
checkbox input "true"
click at [472, 419] on button "OK" at bounding box center [469, 431] width 42 height 24
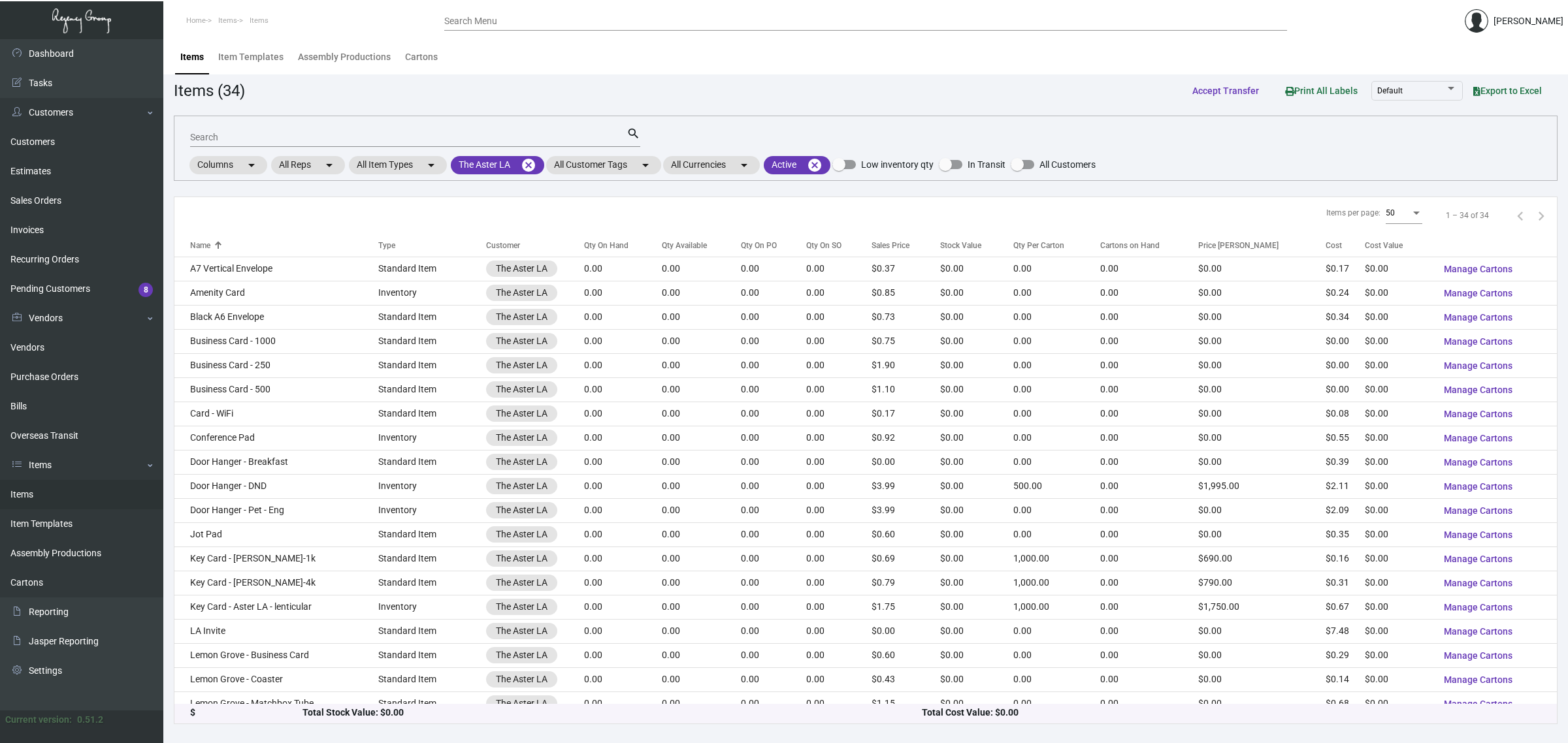
click at [595, 245] on div "Qty On Hand" at bounding box center [606, 245] width 45 height 12
click at [594, 245] on div "Qty On Hand" at bounding box center [606, 245] width 45 height 12
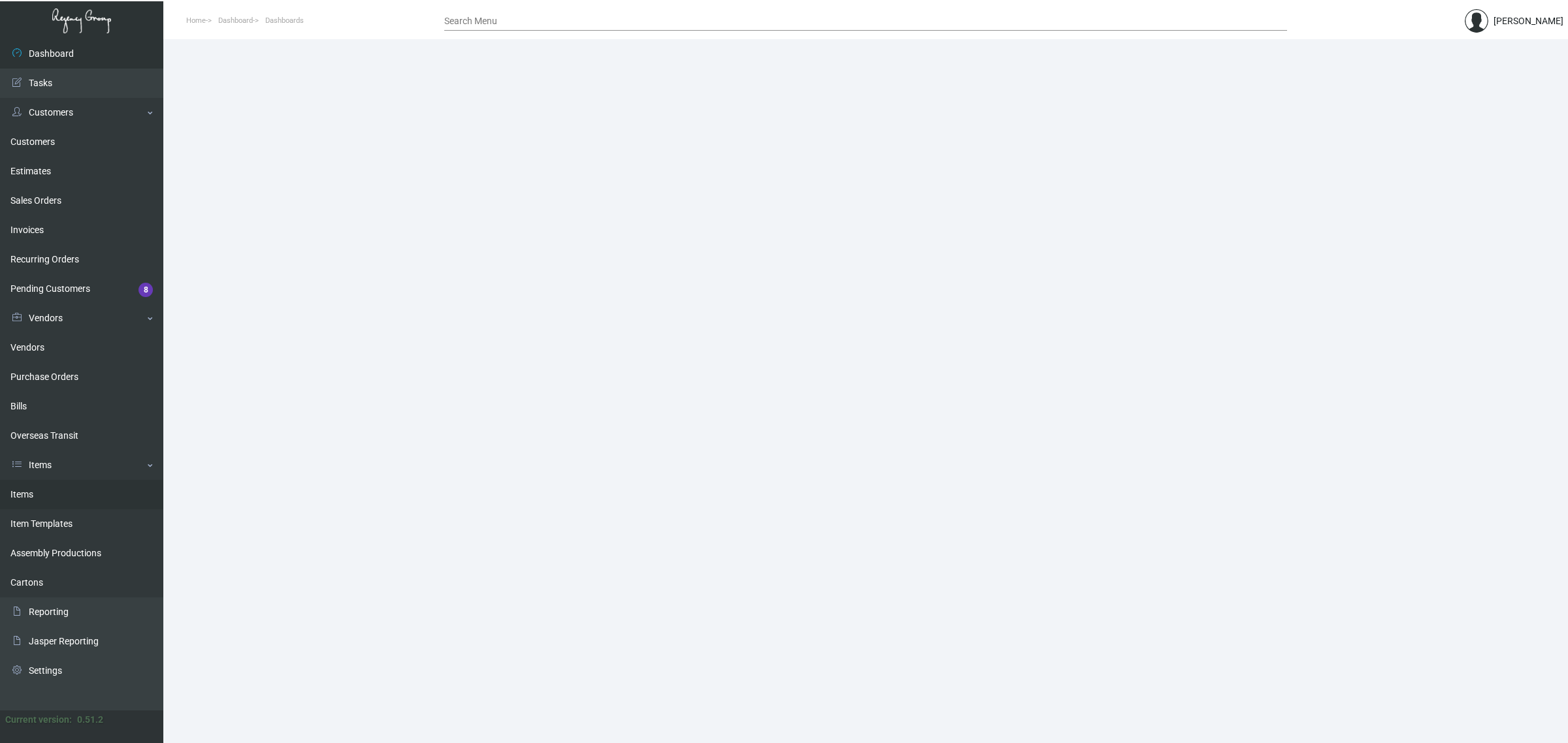
click at [72, 490] on link "Items" at bounding box center [82, 495] width 164 height 29
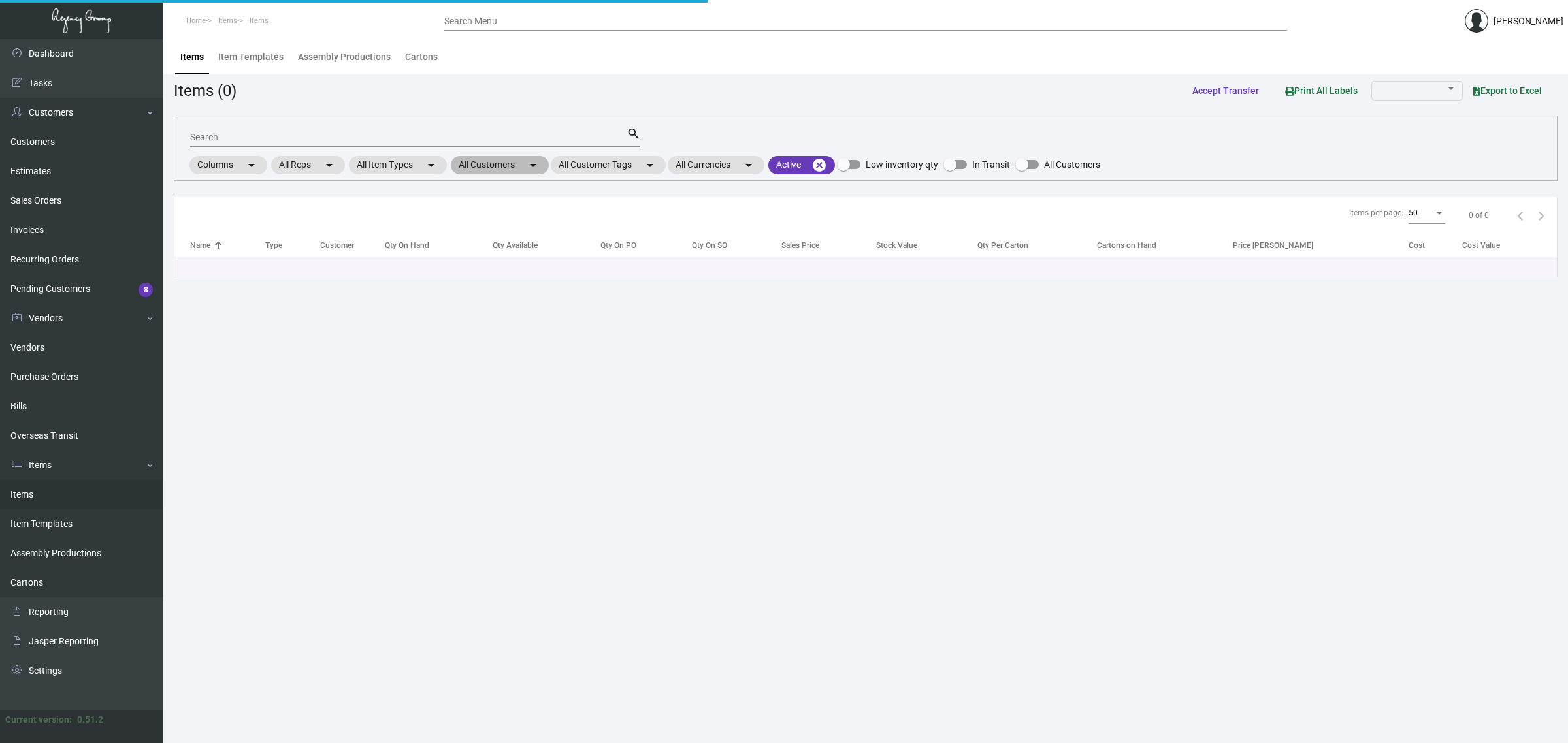
click at [503, 161] on mat-chip "All Customers arrow_drop_down" at bounding box center [500, 165] width 98 height 18
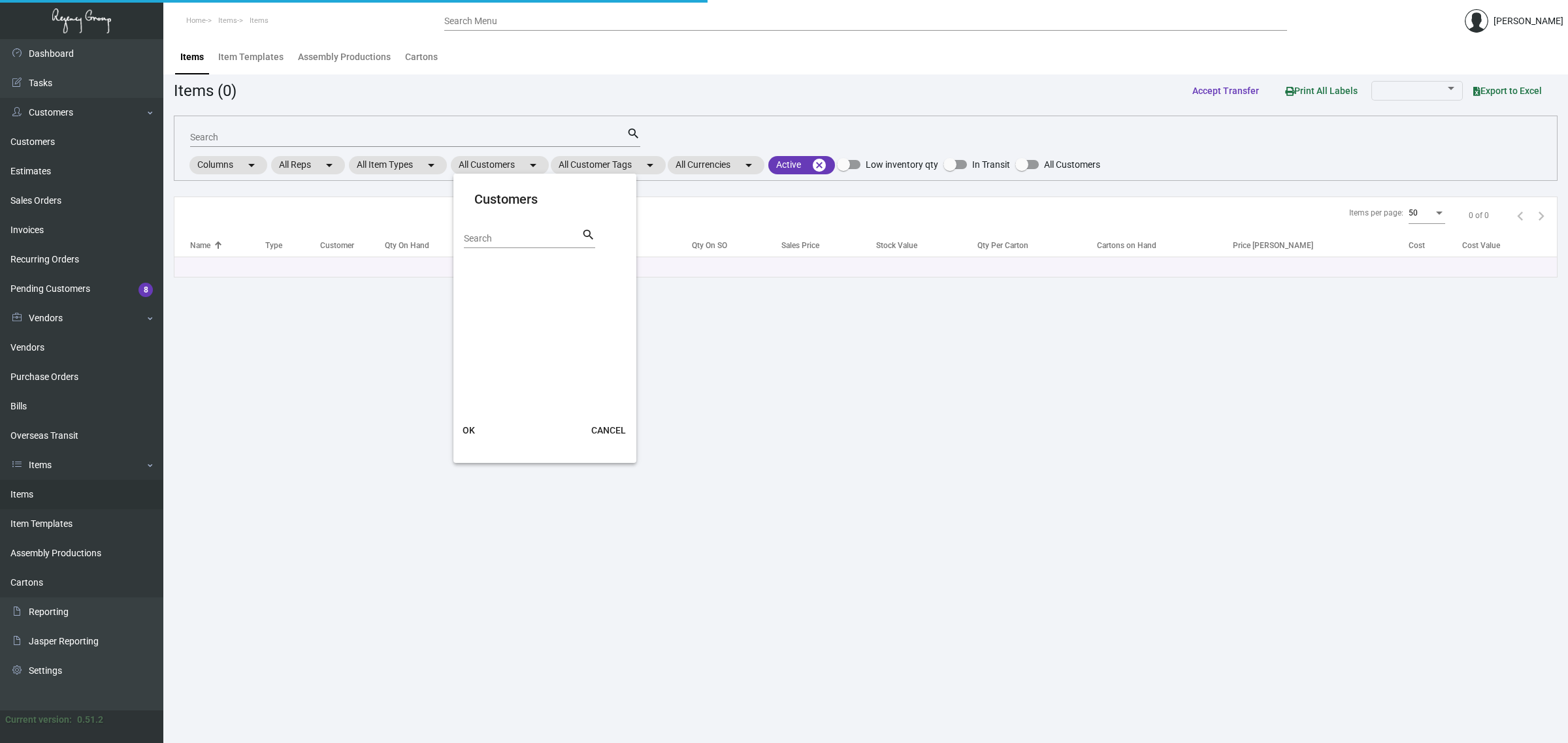
click at [510, 241] on input "Search" at bounding box center [522, 239] width 117 height 11
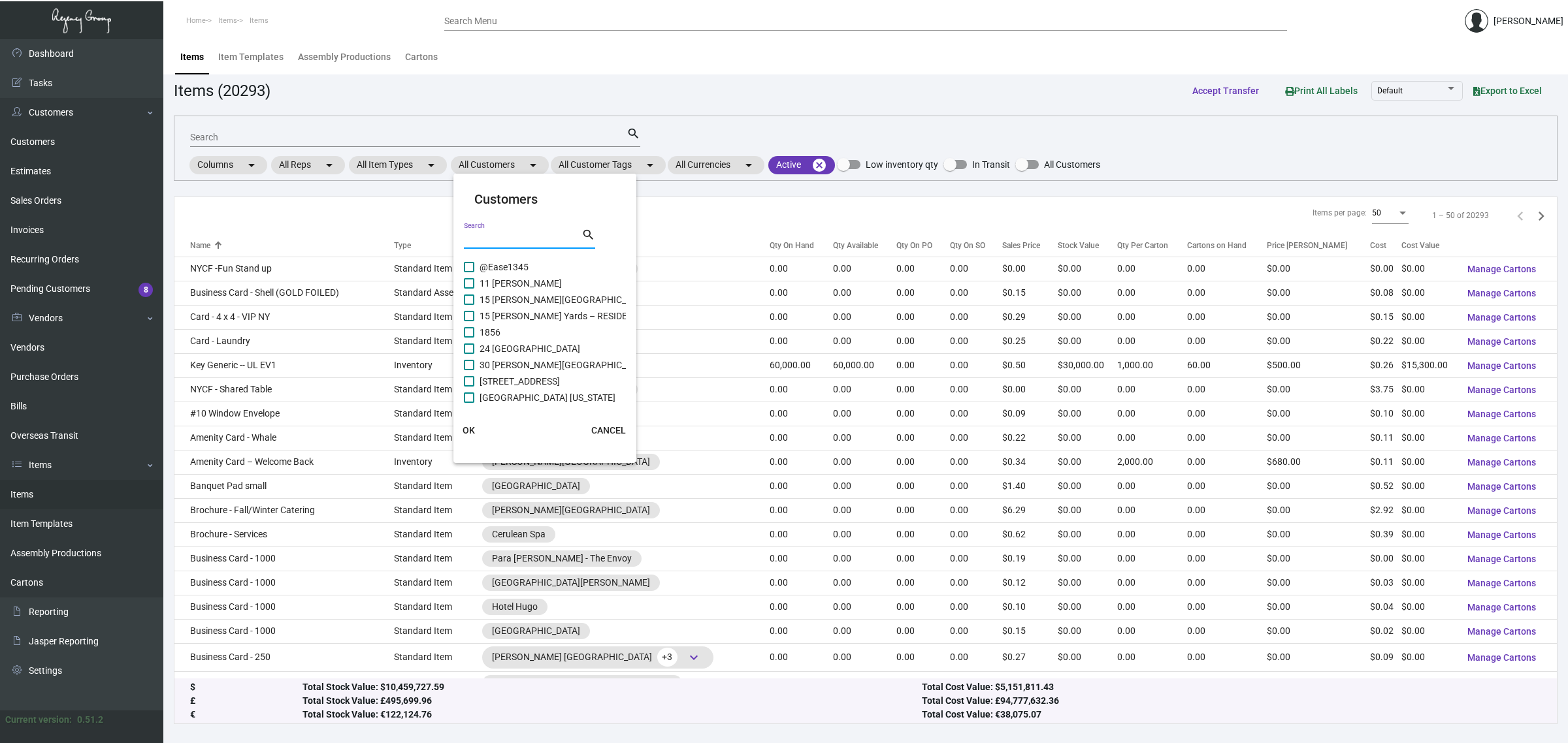
type input "v"
type input "a"
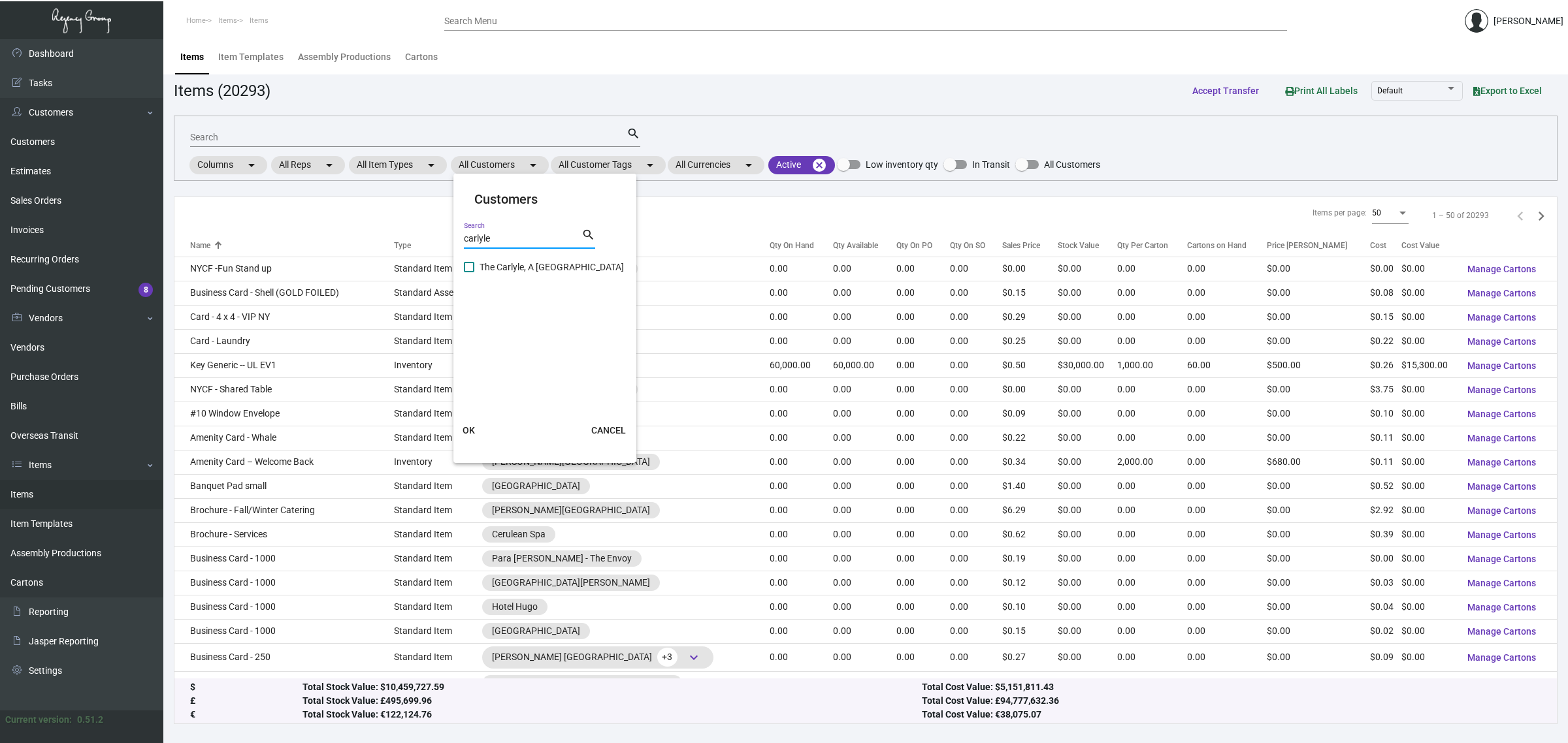
type input "carlyle"
click at [501, 265] on span "The Carlyle, A [GEOGRAPHIC_DATA]" at bounding box center [551, 266] width 144 height 15
click at [469, 272] on input "The Carlyle, A [GEOGRAPHIC_DATA]" at bounding box center [469, 272] width 1 height 1
checkbox input "true"
click at [472, 425] on span "OK" at bounding box center [469, 431] width 13 height 11
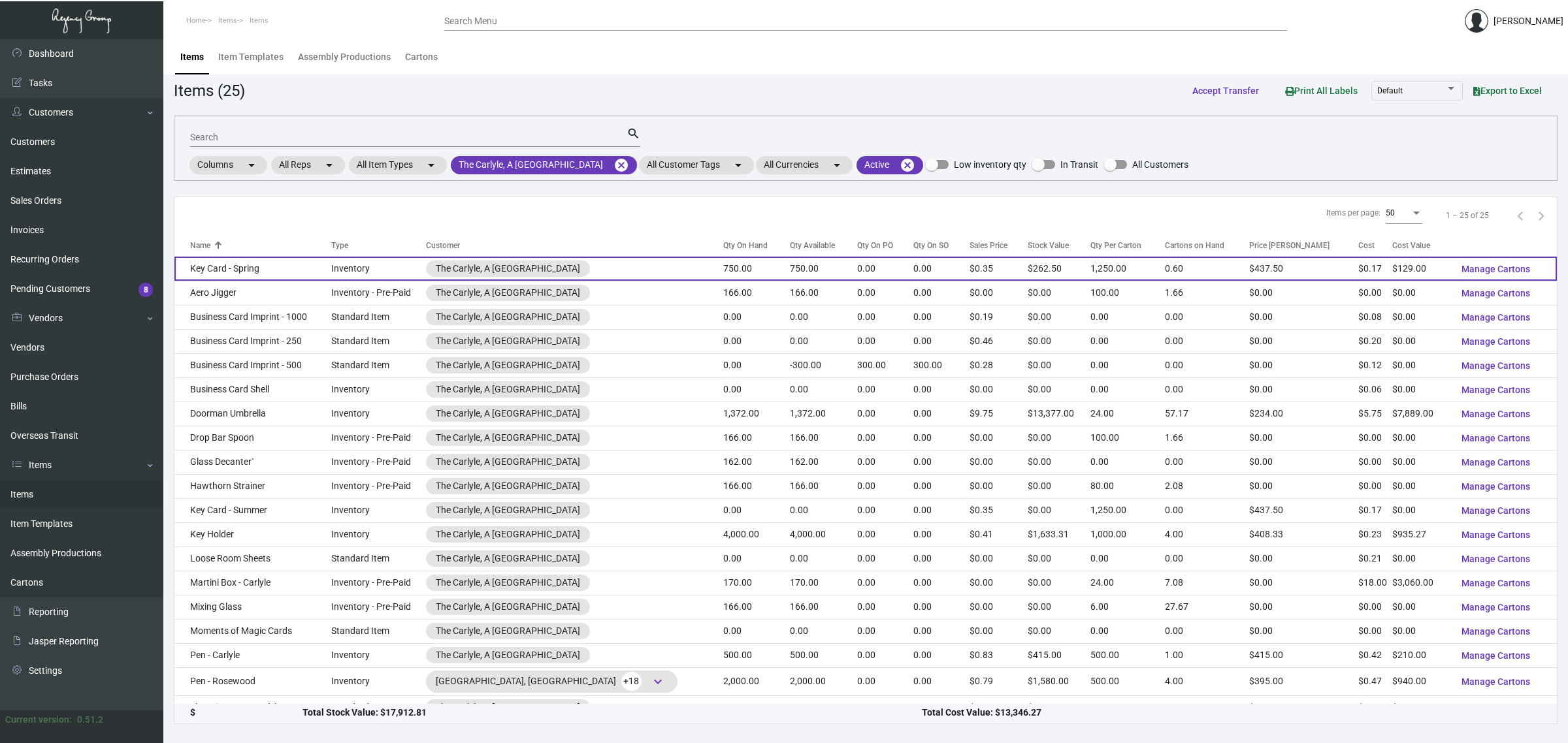
click at [759, 278] on td "750.00" at bounding box center [756, 269] width 66 height 25
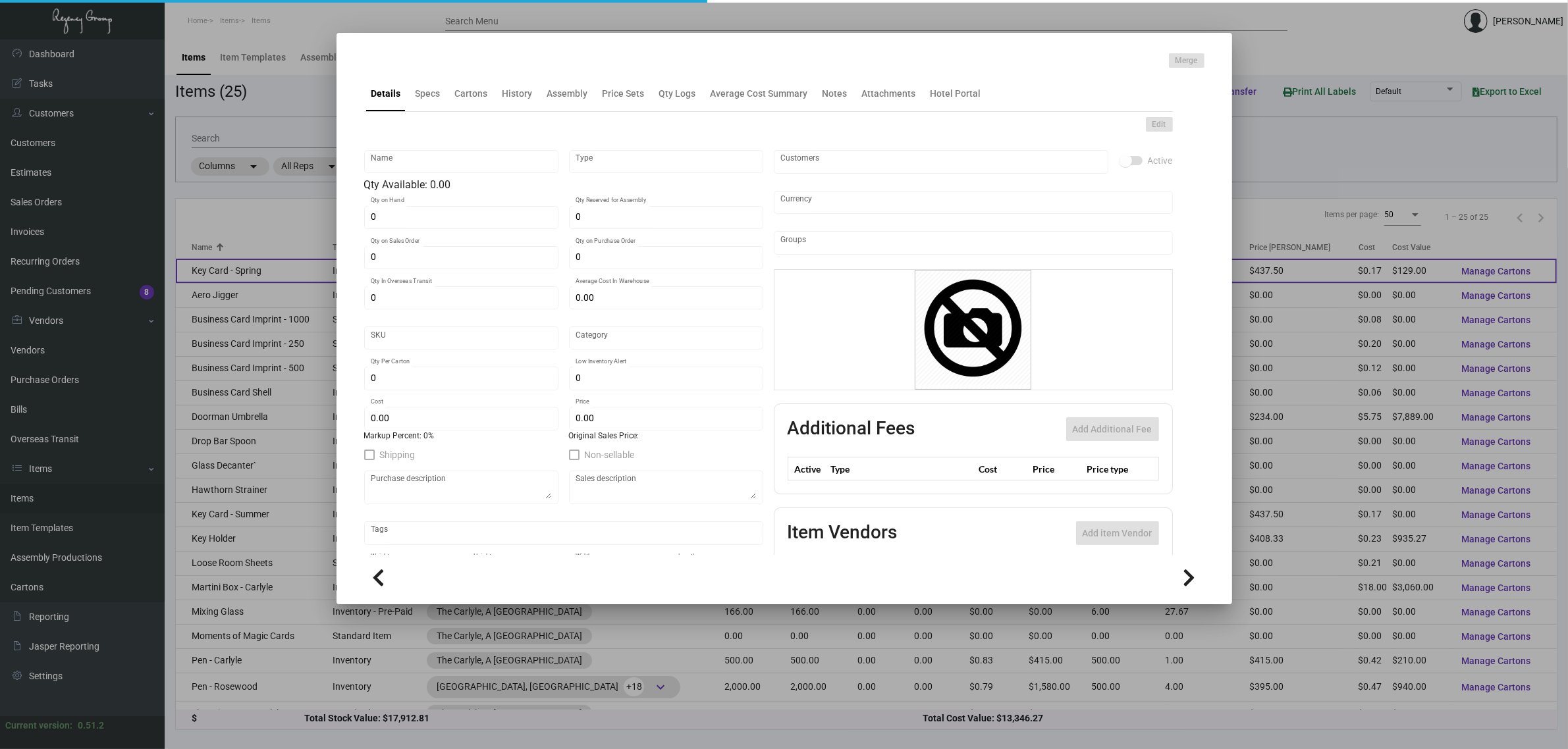
type input "Key Card - Spring"
type input "Inventory"
type input "750"
type input "$ 0.00"
type input "Overseas"
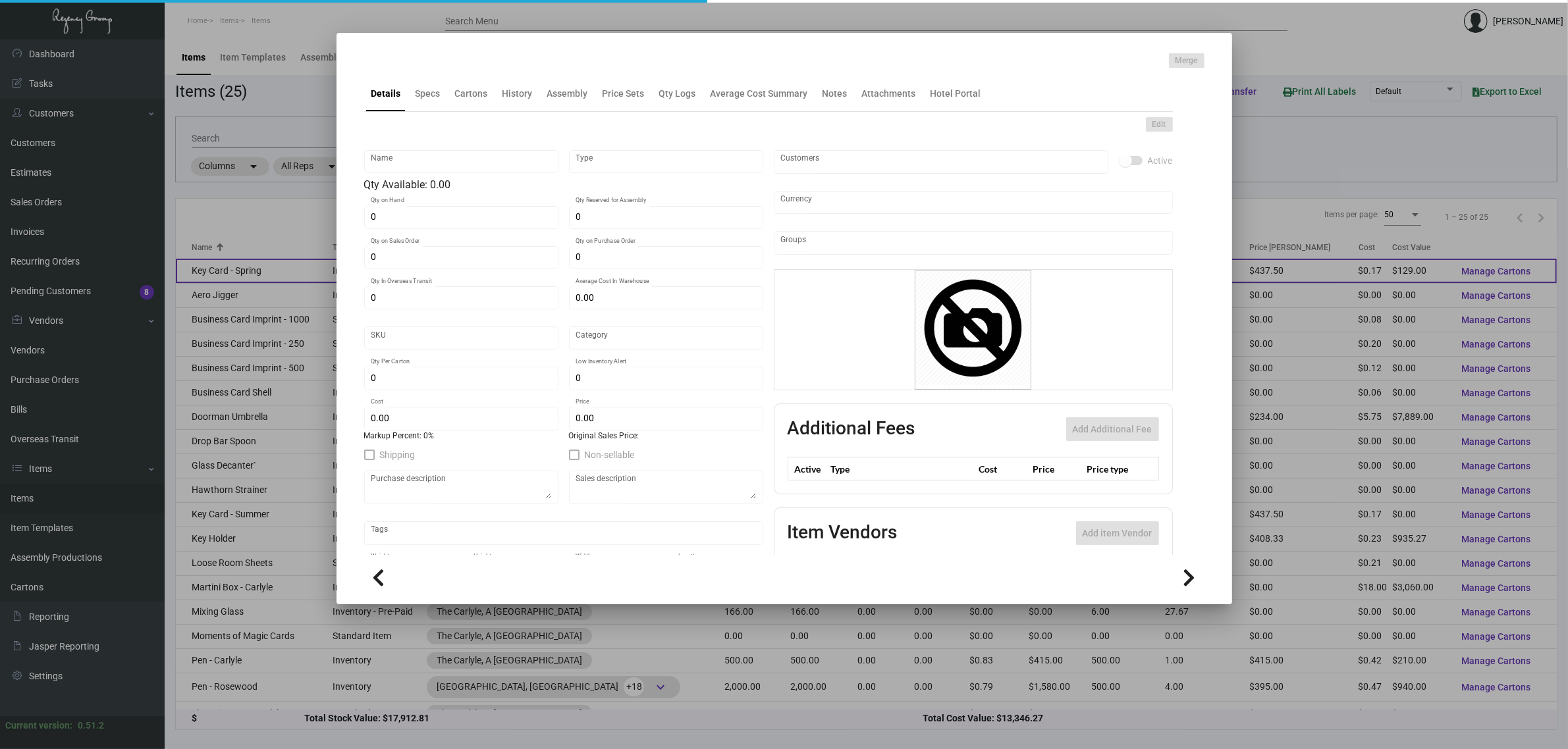
type input "1,250"
type input "$ 0.172"
type input "$ 0.35"
checkbox input "true"
type input "United States Dollar $"
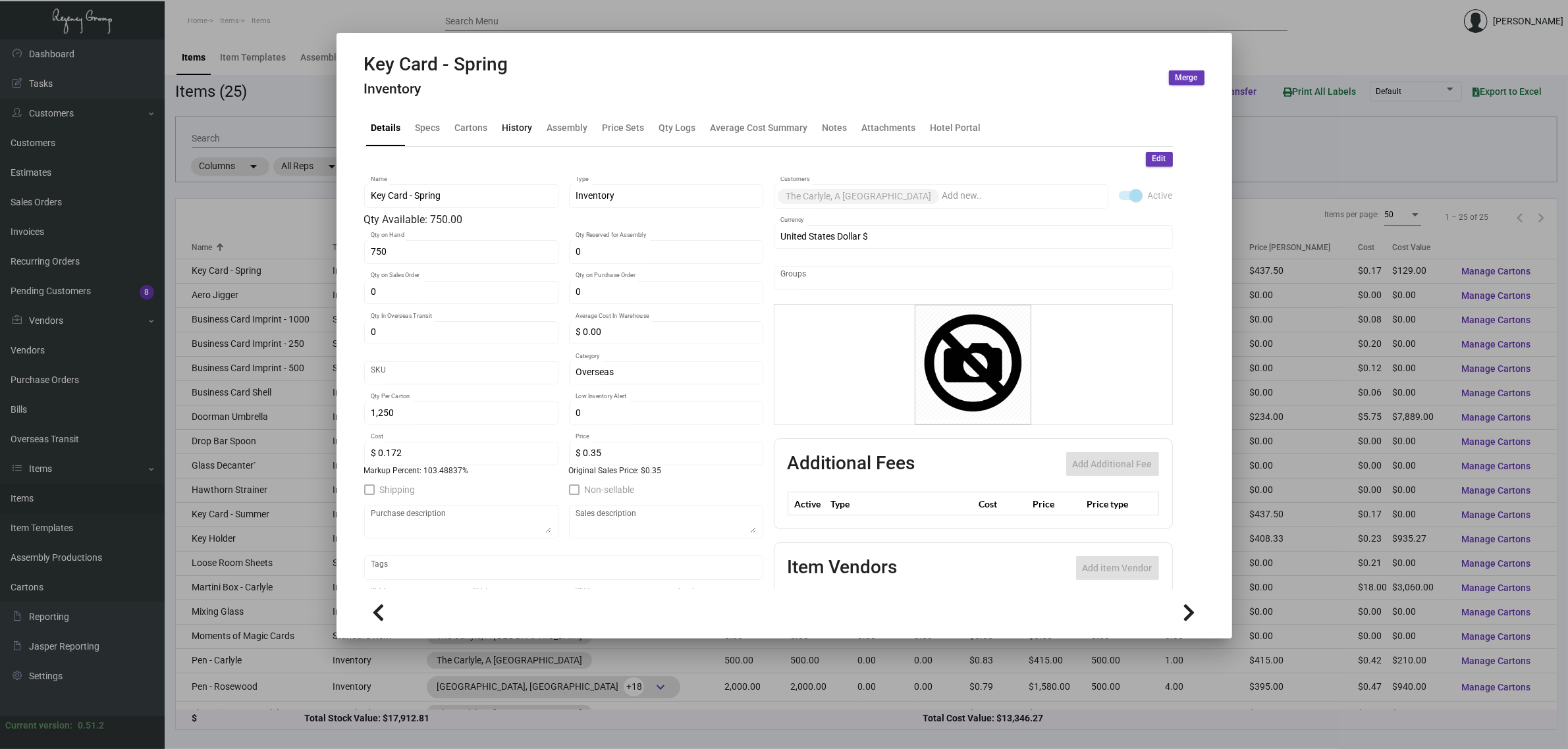
click at [507, 129] on div "History" at bounding box center [517, 127] width 30 height 14
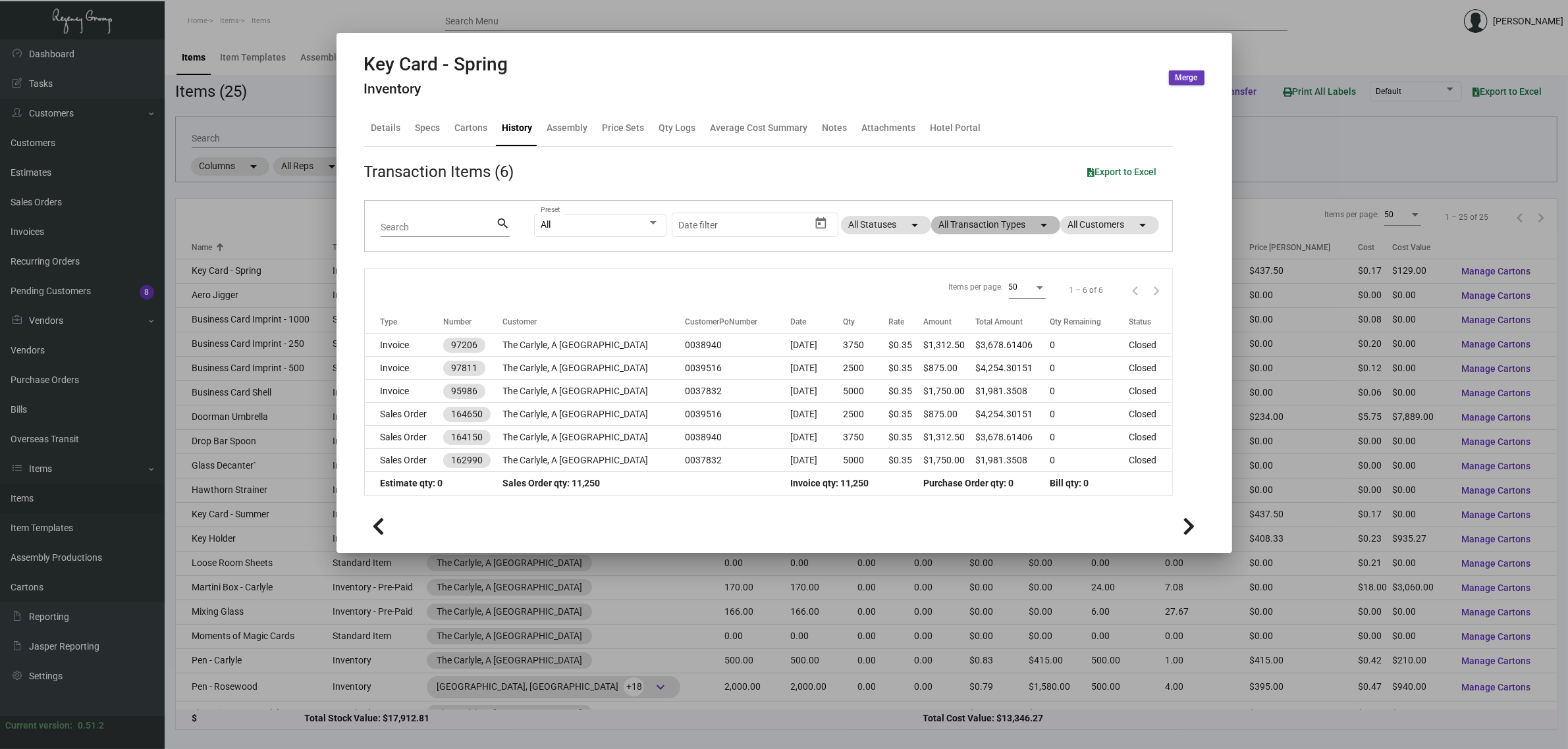
click at [1018, 227] on mat-chip "All Transaction Types arrow_drop_down" at bounding box center [996, 225] width 129 height 18
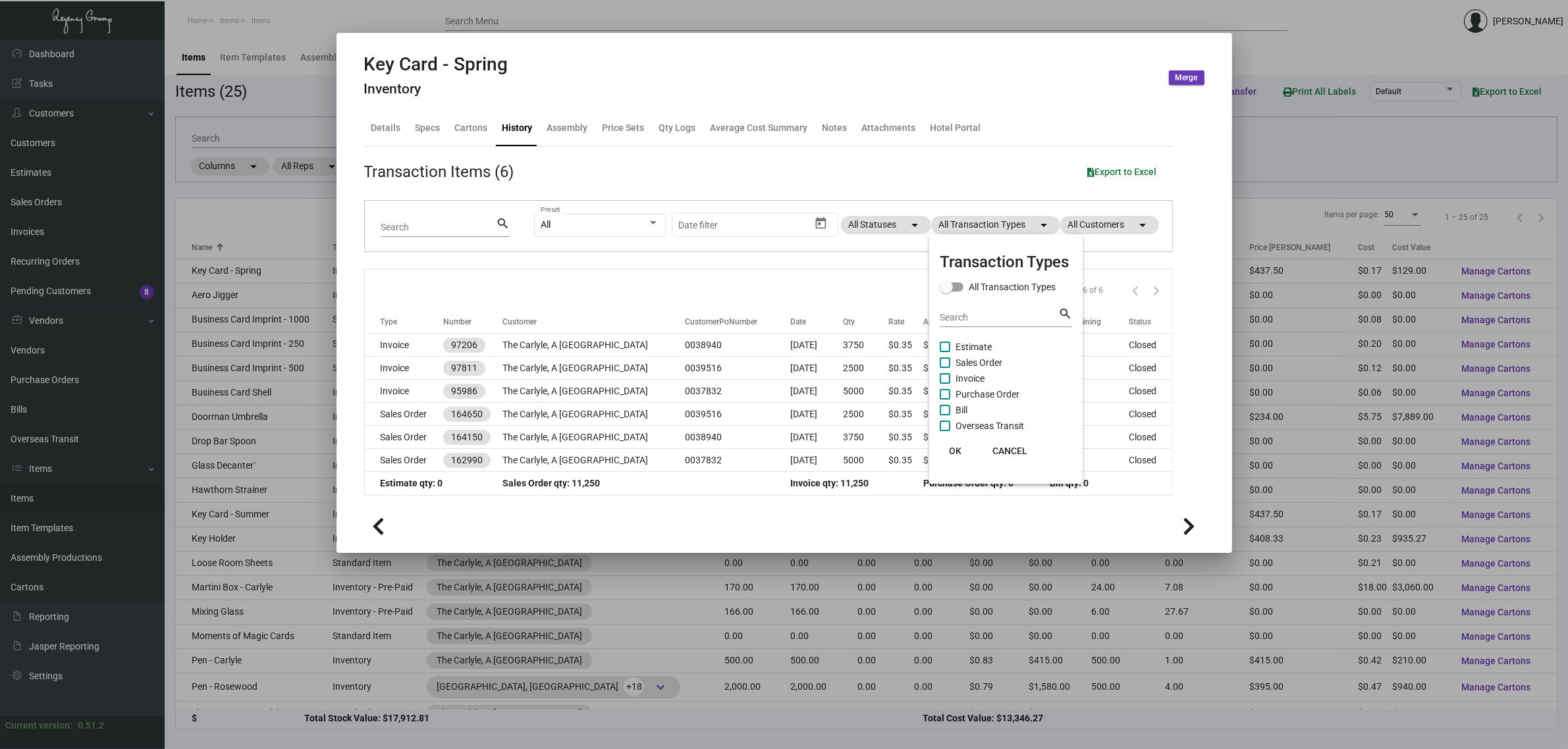
click at [298, 337] on div at bounding box center [784, 374] width 1568 height 749
click at [261, 504] on div at bounding box center [784, 374] width 1568 height 749
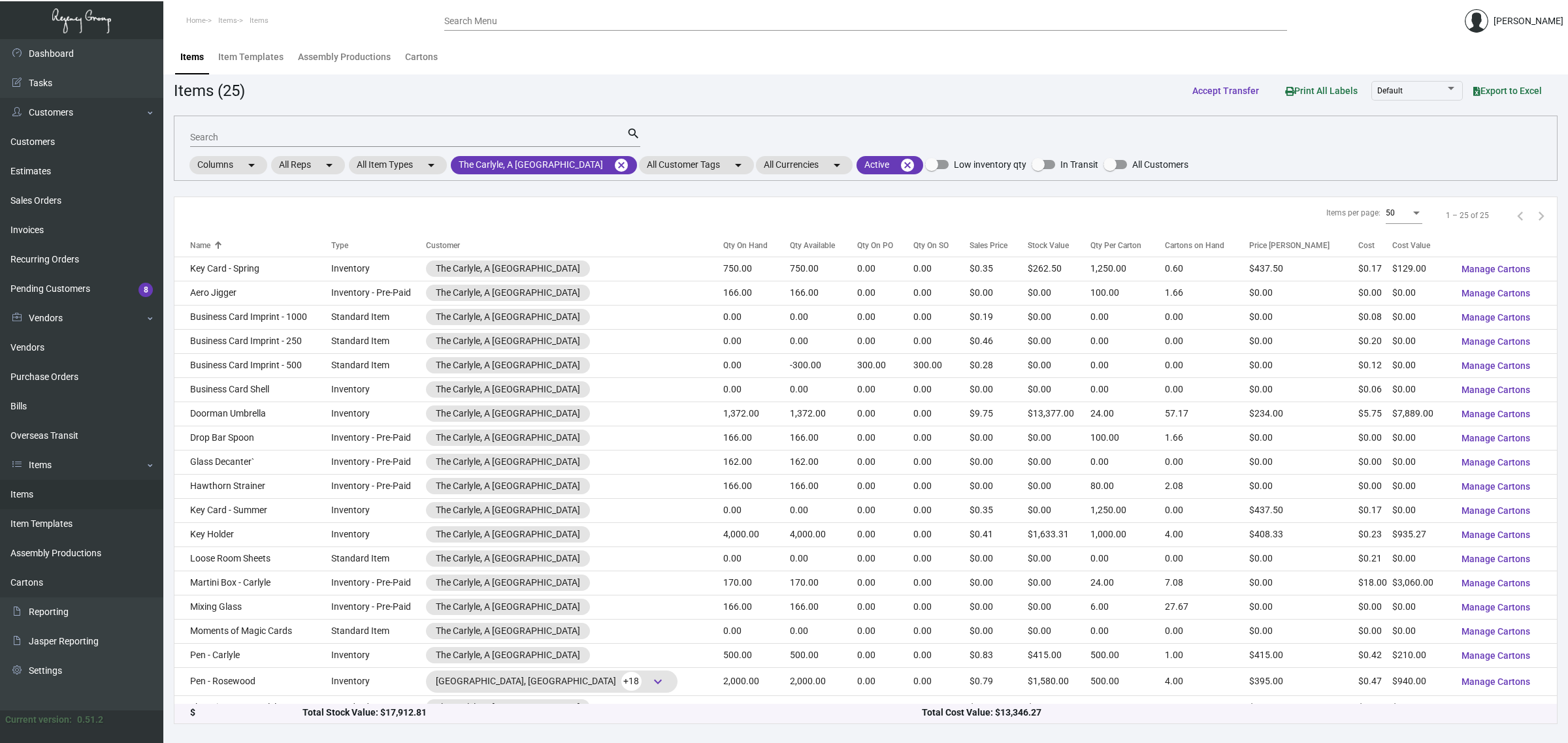
click at [257, 512] on td "Key Card - Summer" at bounding box center [253, 510] width 157 height 25
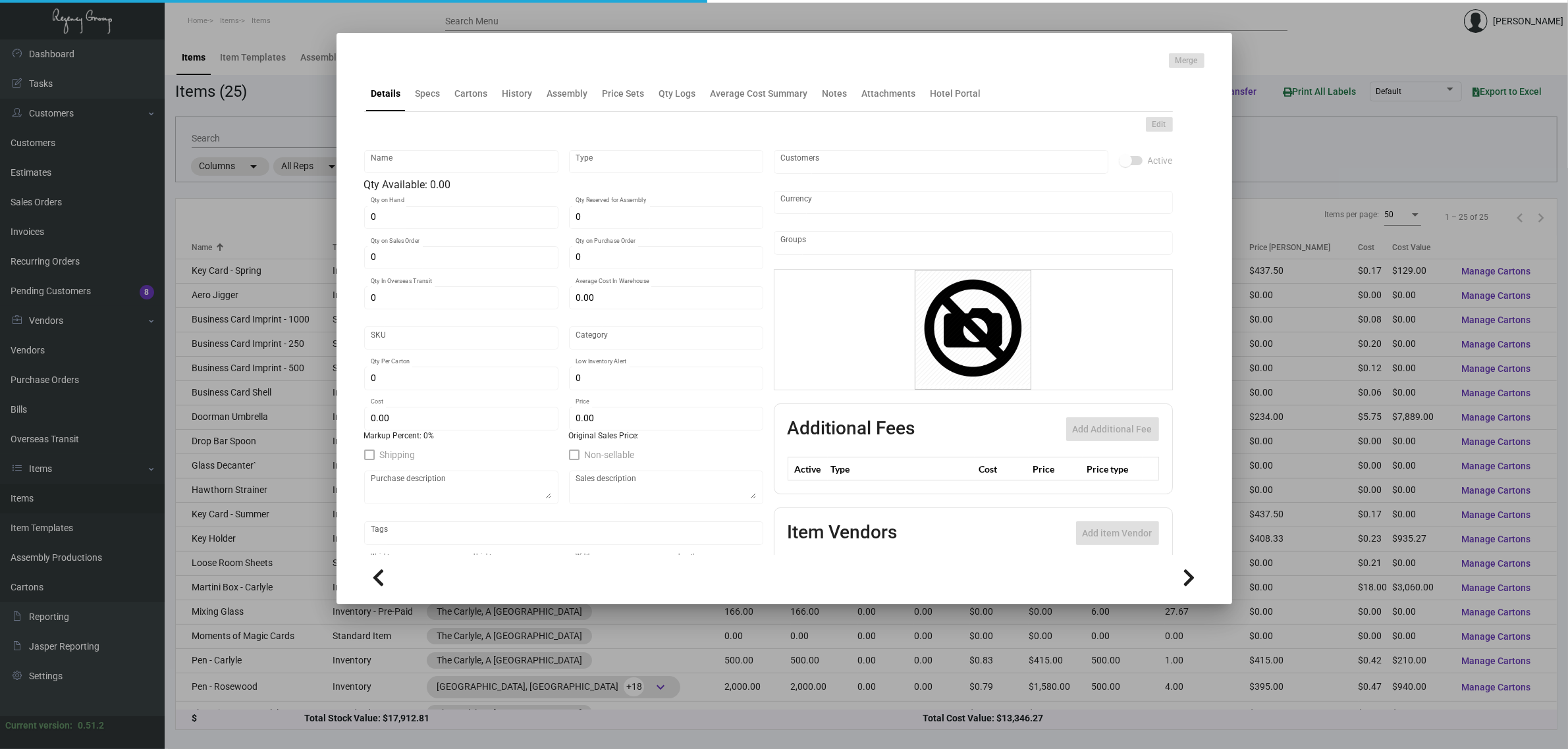
type input "Key Card - Summer"
type input "Inventory"
type input "$ 0.172"
type input "Overseas"
type input "1,250"
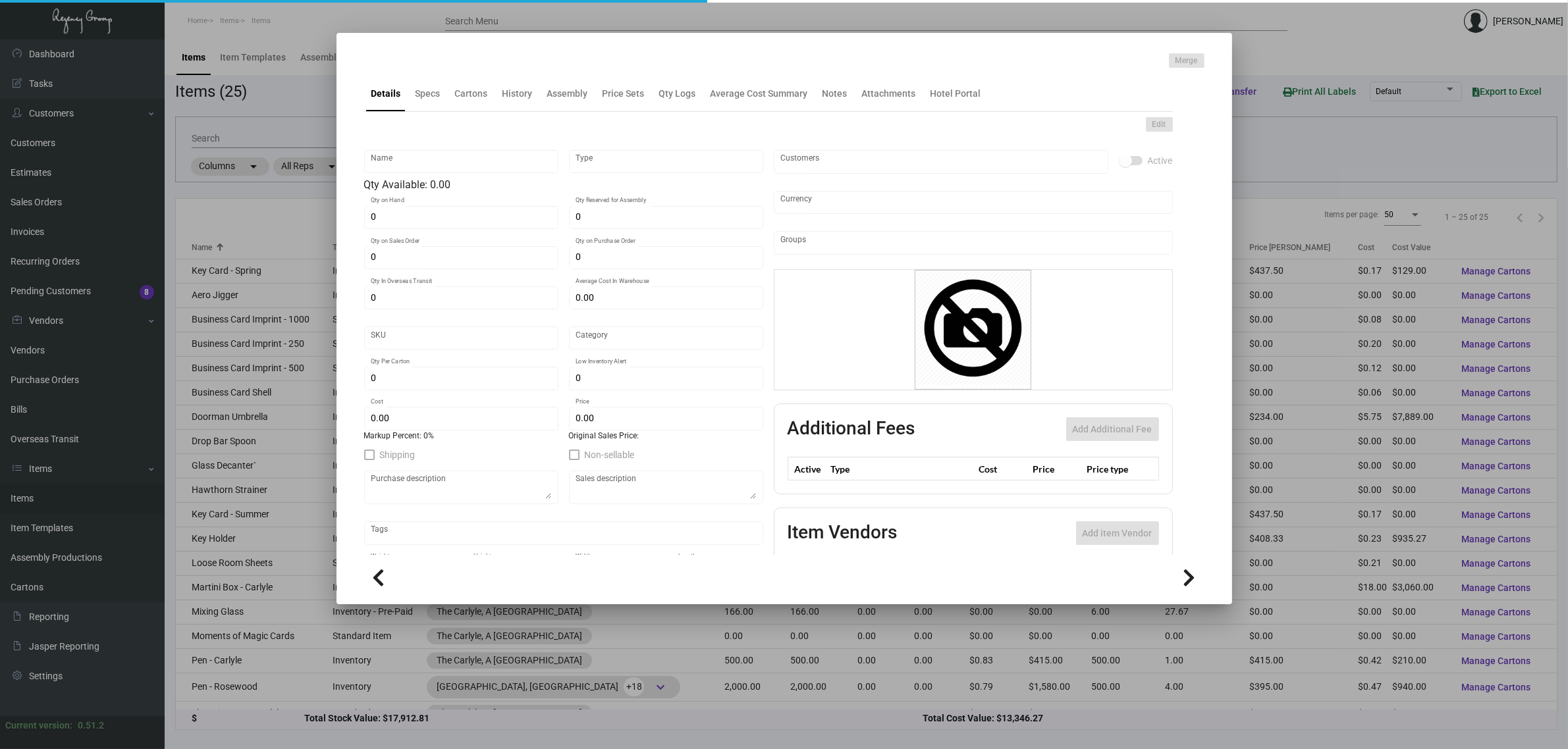
type input "$ 0.172"
type input "$ 0.35"
checkbox input "true"
type input "United States Dollar $"
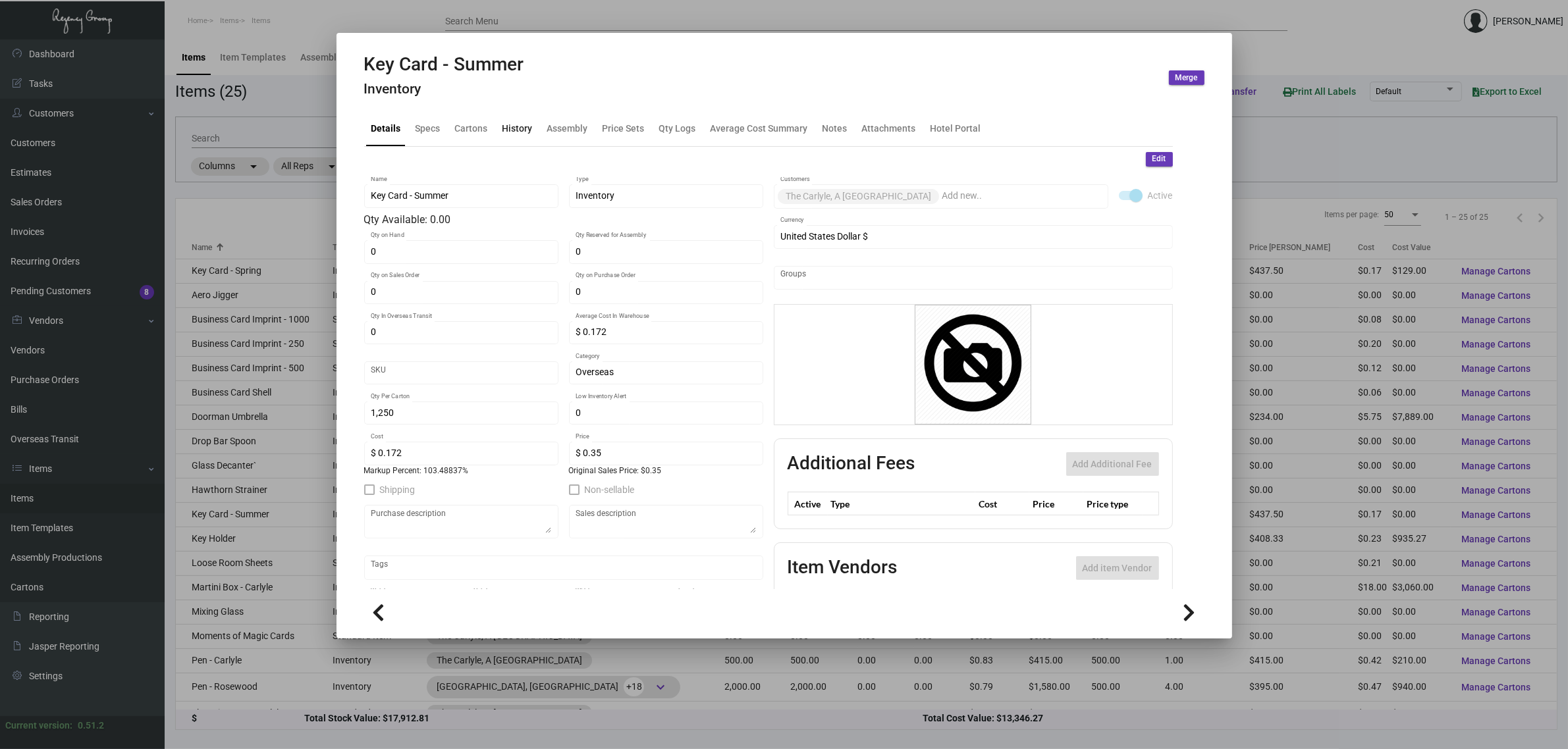
click at [521, 126] on div "History" at bounding box center [517, 127] width 30 height 14
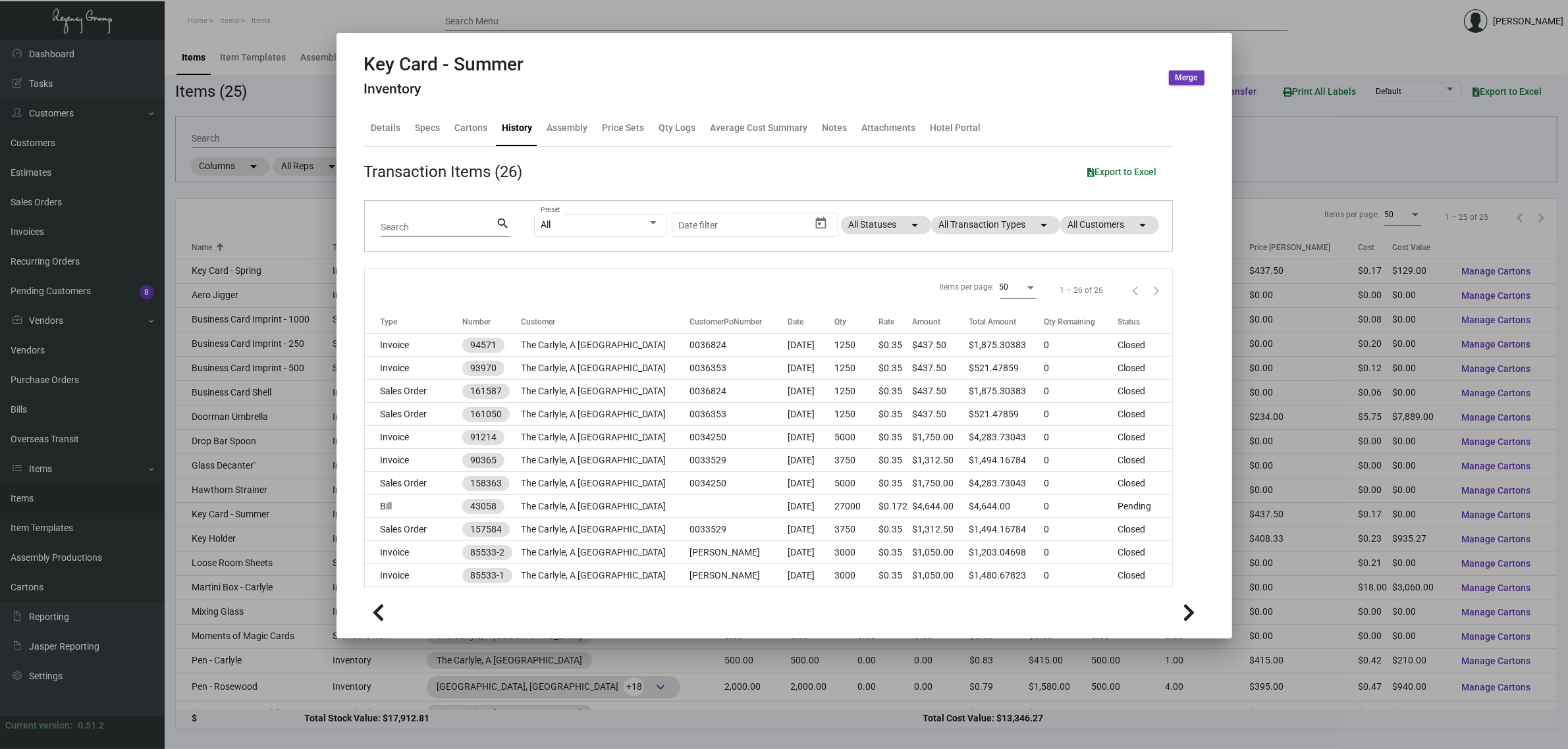
click at [964, 214] on div "All Preset Start date – Date filter All Statuses arrow_drop_down All Transactio…" at bounding box center [845, 226] width 623 height 51
click at [967, 228] on mat-chip "All Transaction Types arrow_drop_down" at bounding box center [996, 225] width 129 height 18
click at [962, 343] on span "Estimate" at bounding box center [962, 346] width 37 height 16
click at [932, 353] on input "Estimate" at bounding box center [931, 353] width 1 height 1
checkbox input "true"
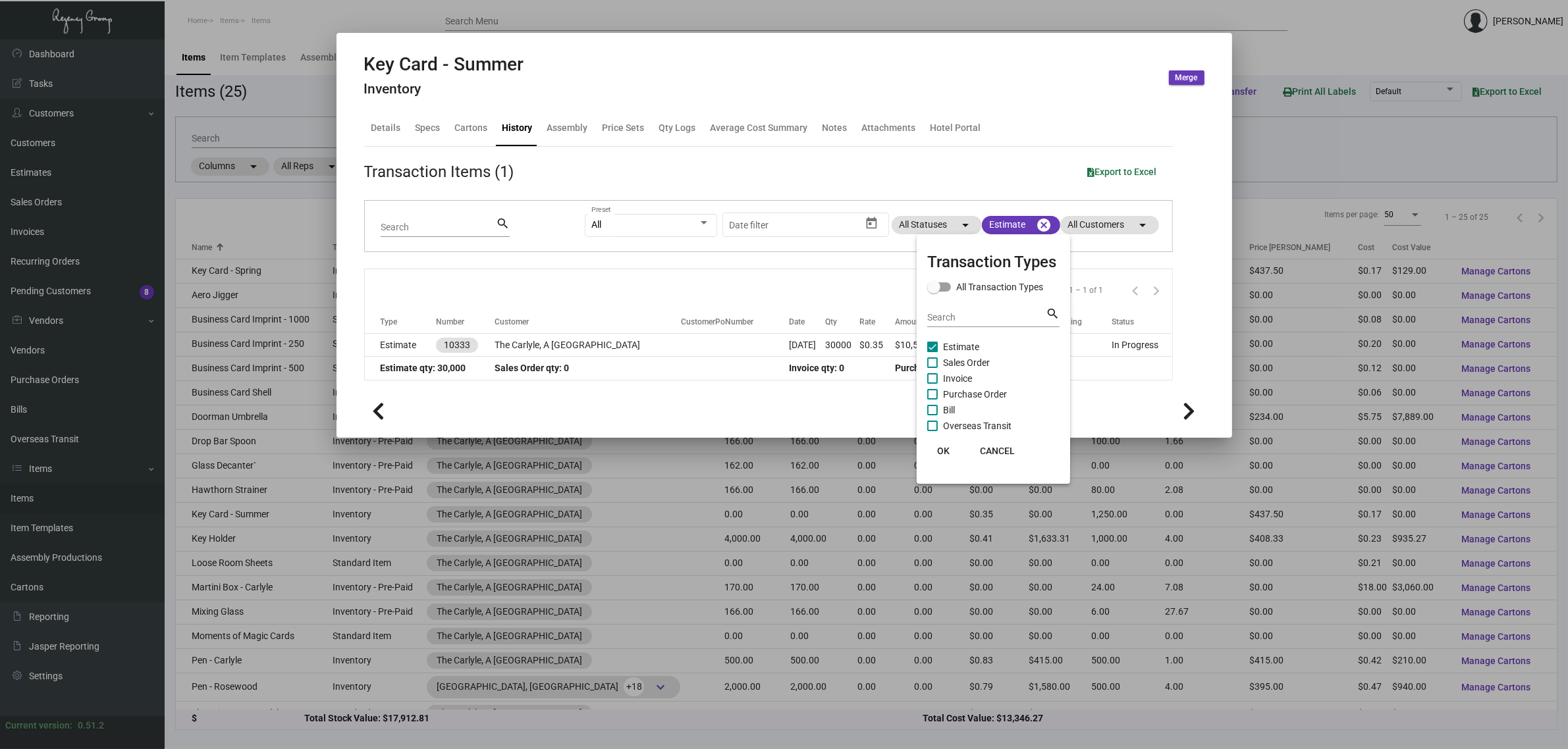
click at [981, 388] on span "Purchase Order" at bounding box center [975, 394] width 64 height 16
click at [932, 399] on input "Purchase Order" at bounding box center [931, 399] width 1 height 1
checkbox input "true"
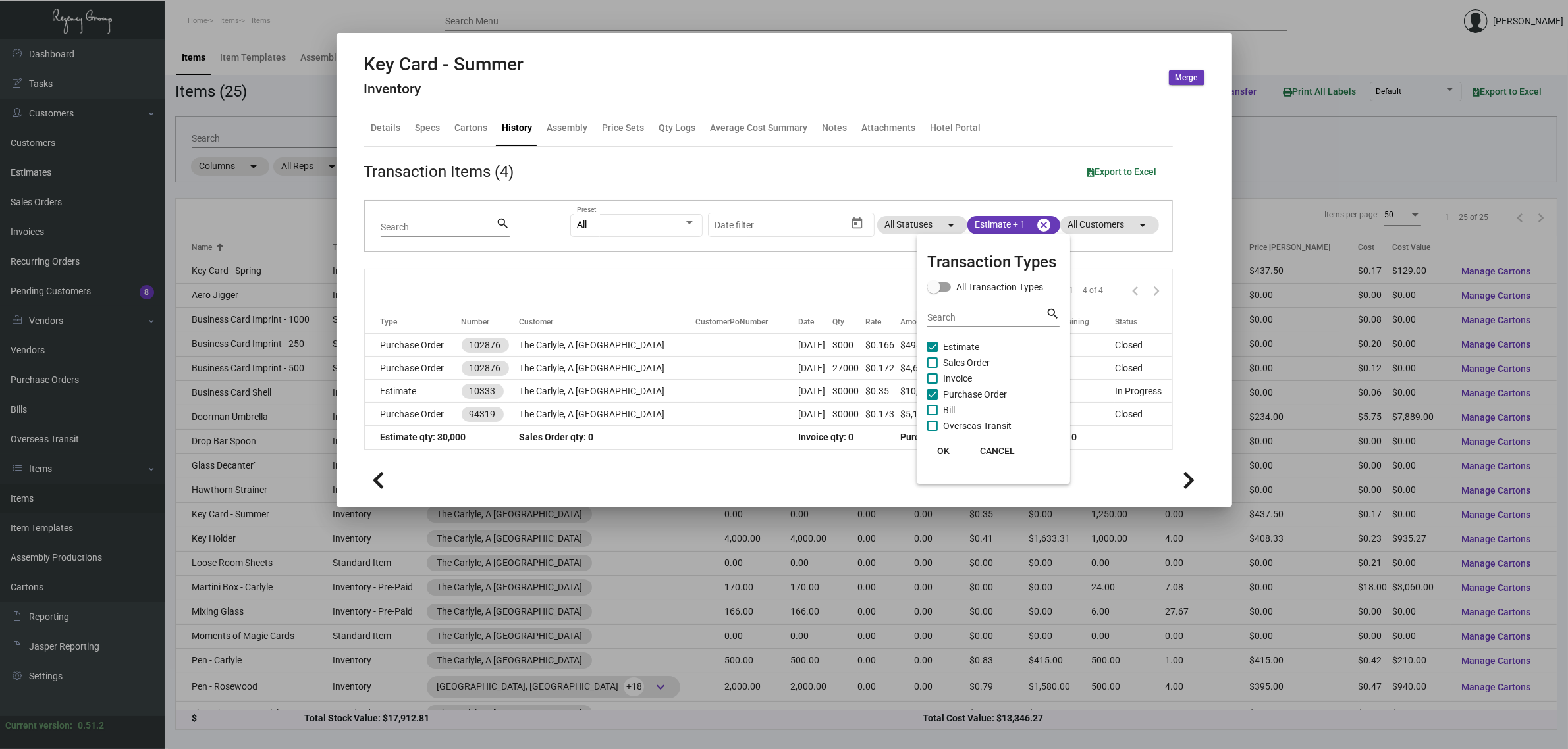
click at [846, 289] on div at bounding box center [784, 374] width 1568 height 749
click at [248, 265] on div at bounding box center [784, 374] width 1568 height 749
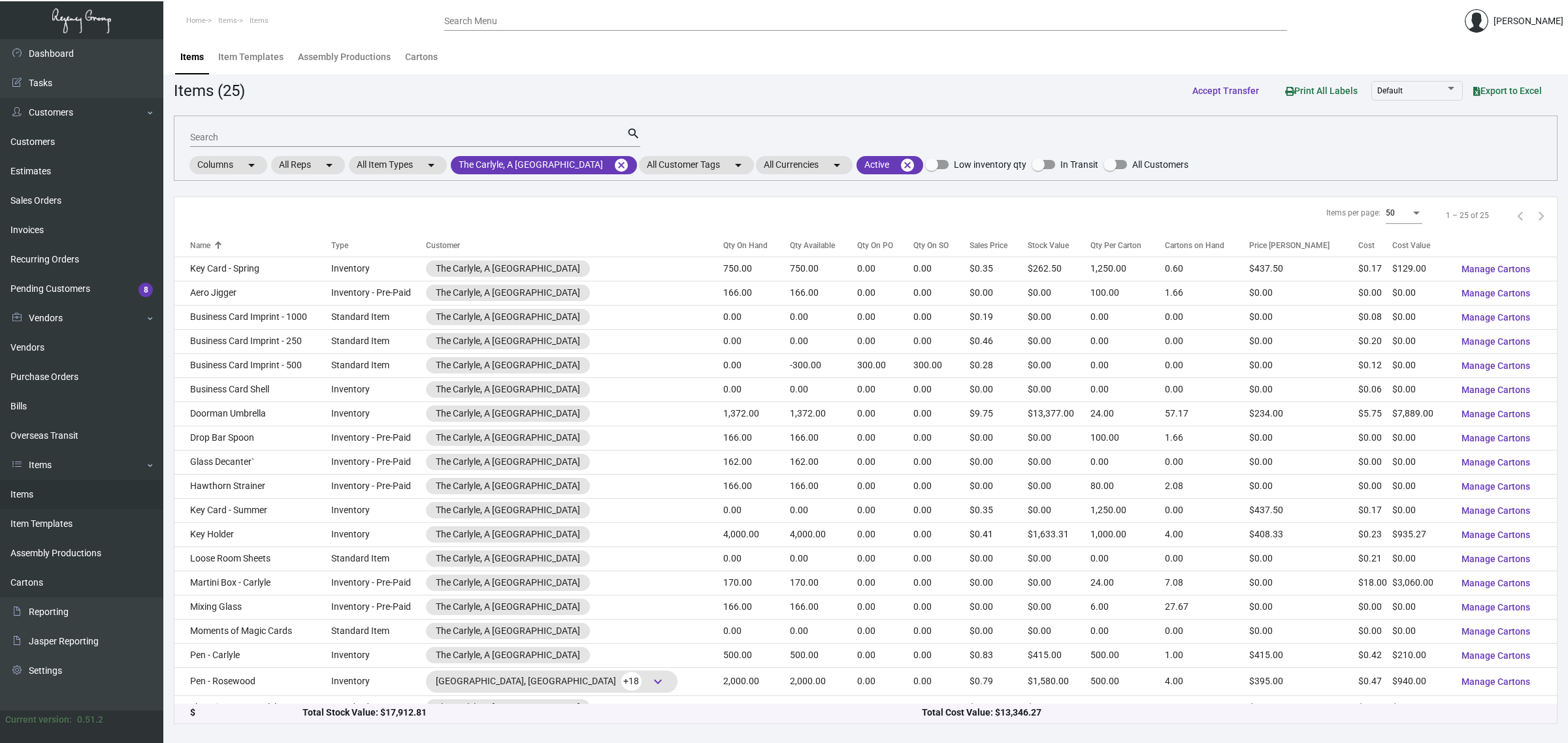
click at [255, 264] on td "Key Card - Spring" at bounding box center [253, 269] width 157 height 25
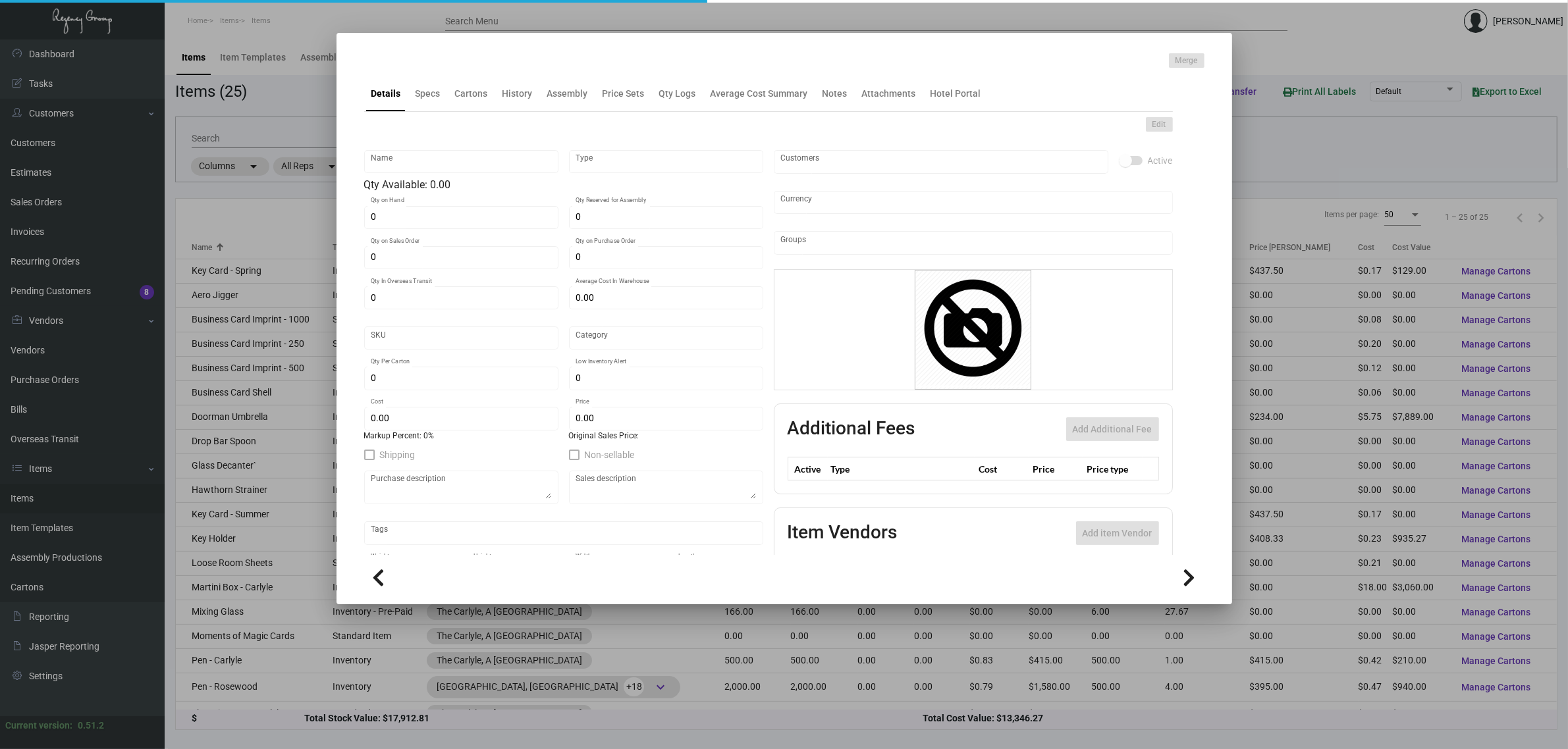
type input "Key Card - Spring"
type input "Inventory"
type input "750"
type input "$ 0.00"
type input "Overseas"
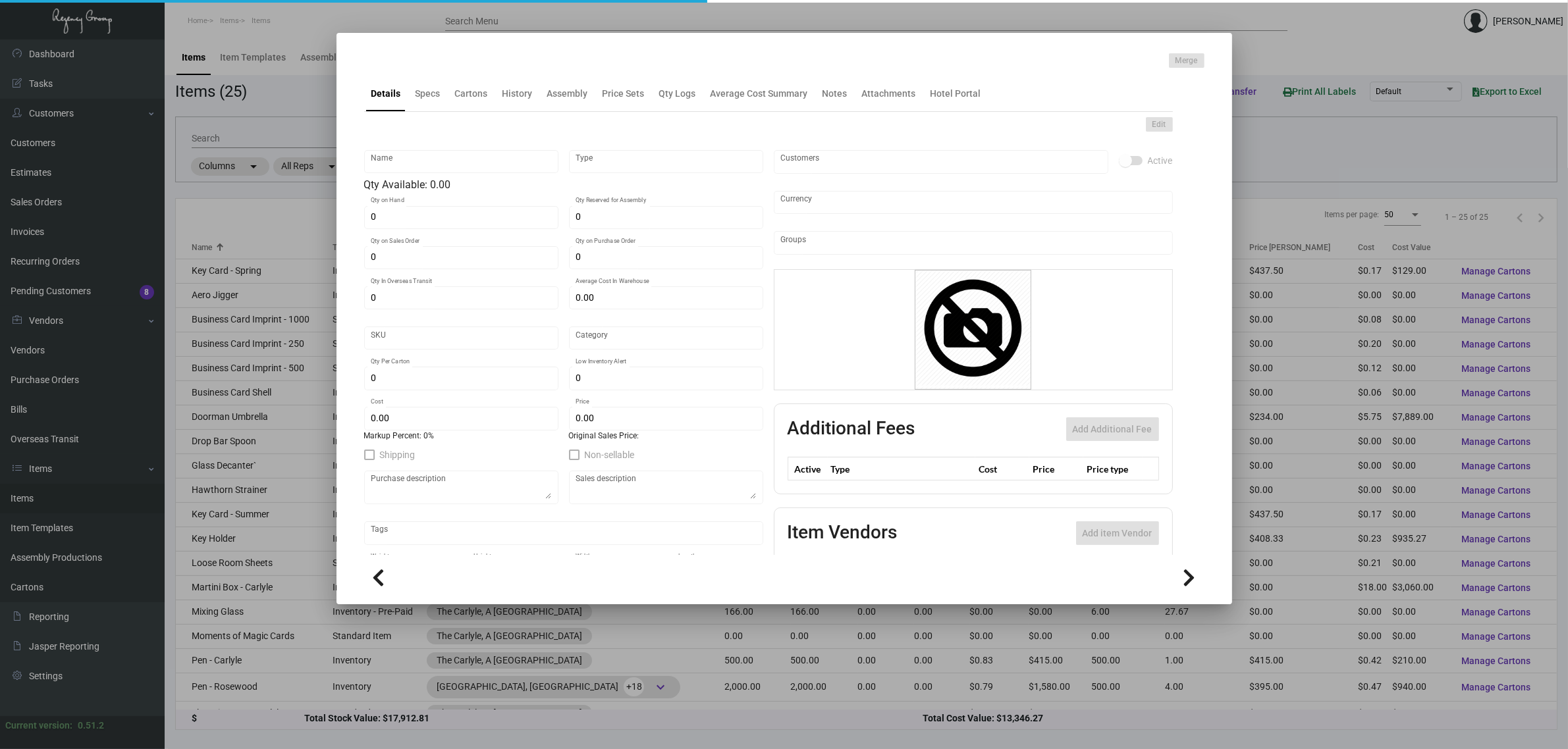
type input "1,250"
type input "$ 0.172"
type input "$ 0.35"
checkbox input "true"
type input "United States Dollar $"
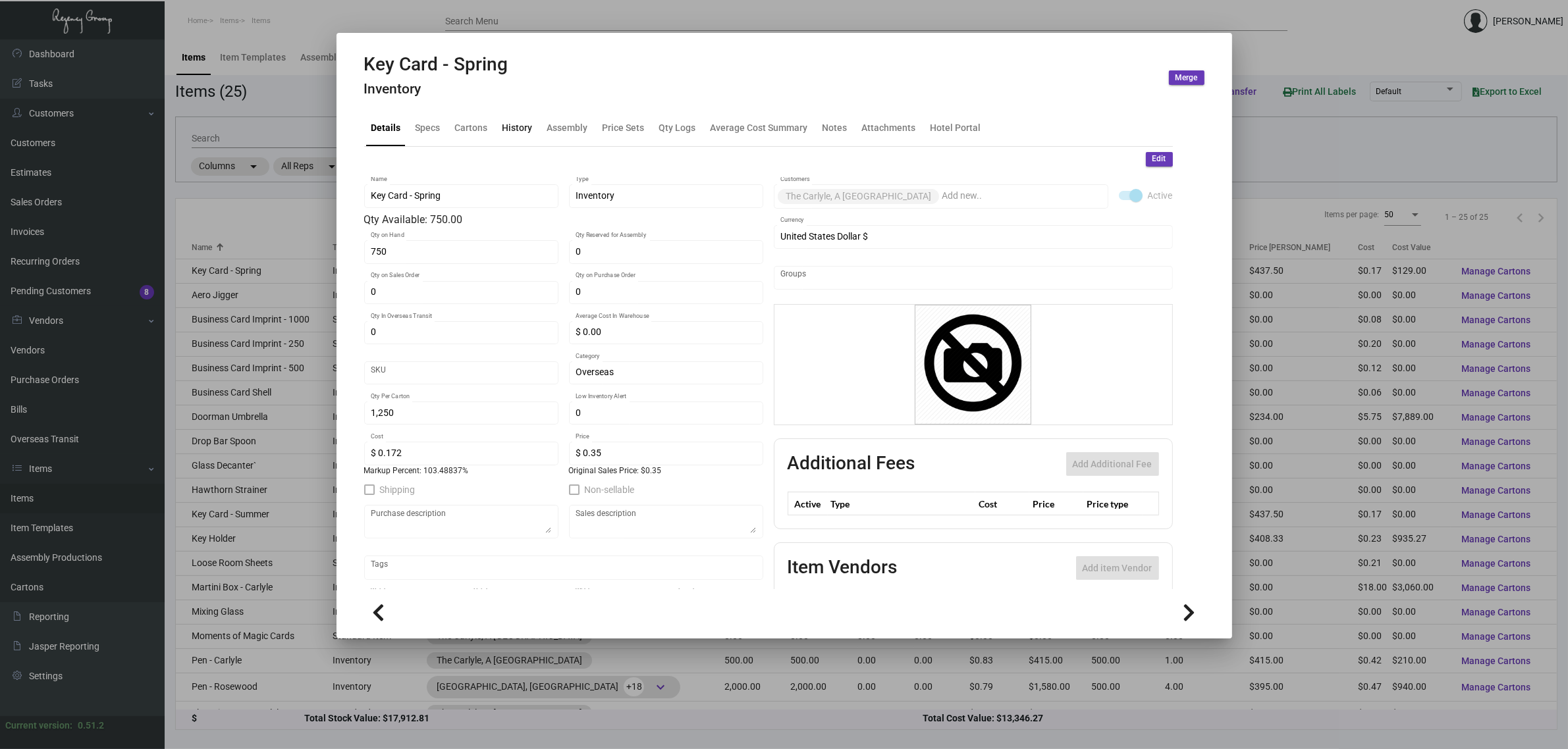
click at [512, 133] on div "History" at bounding box center [517, 127] width 30 height 14
